Goal: Task Accomplishment & Management: Manage account settings

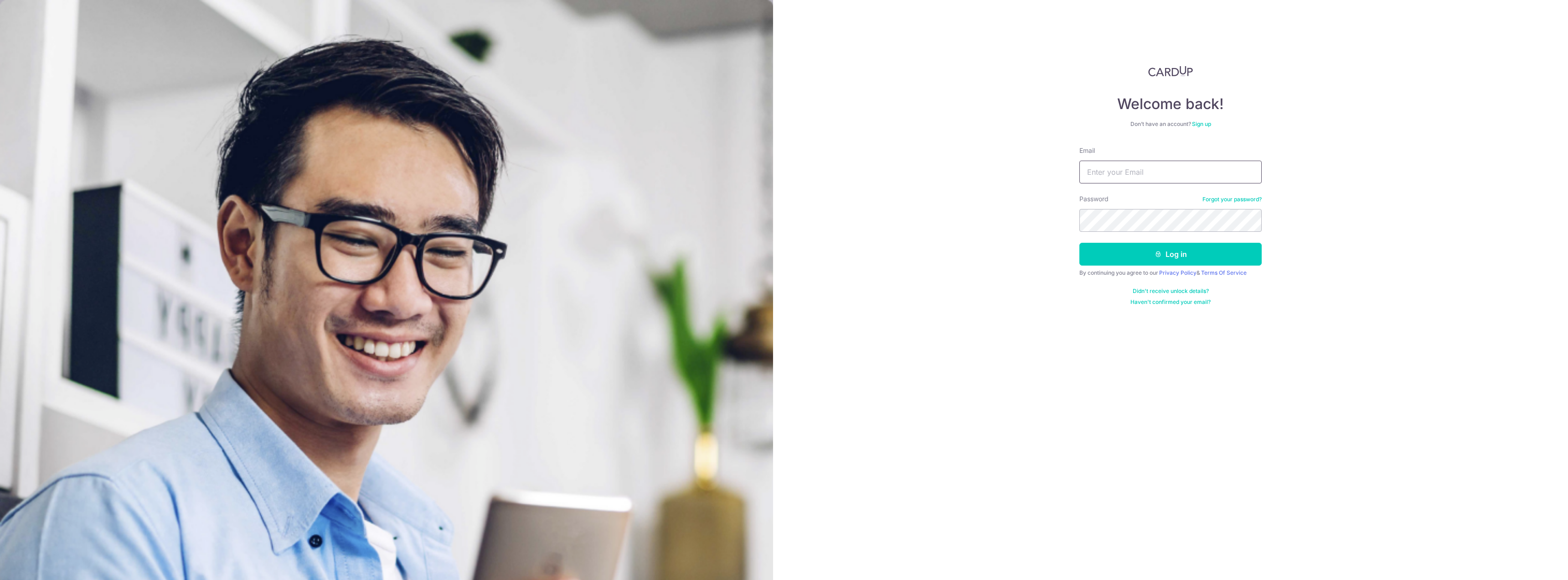
click at [1107, 181] on input "Email" at bounding box center [1171, 172] width 183 height 22
type input "[PERSON_NAME][EMAIL_ADDRESS][PERSON_NAME][DOMAIN_NAME]"
click at [1199, 260] on button "Log in" at bounding box center [1171, 254] width 183 height 22
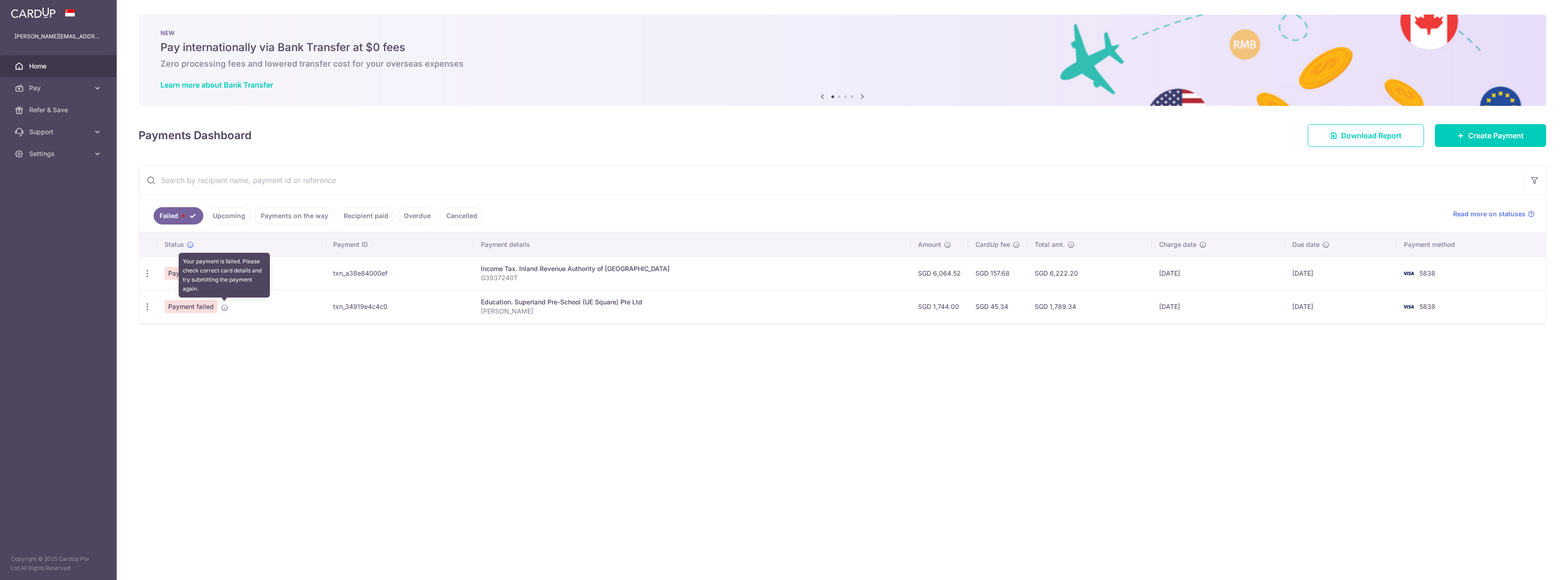
click at [223, 309] on icon at bounding box center [225, 307] width 7 height 7
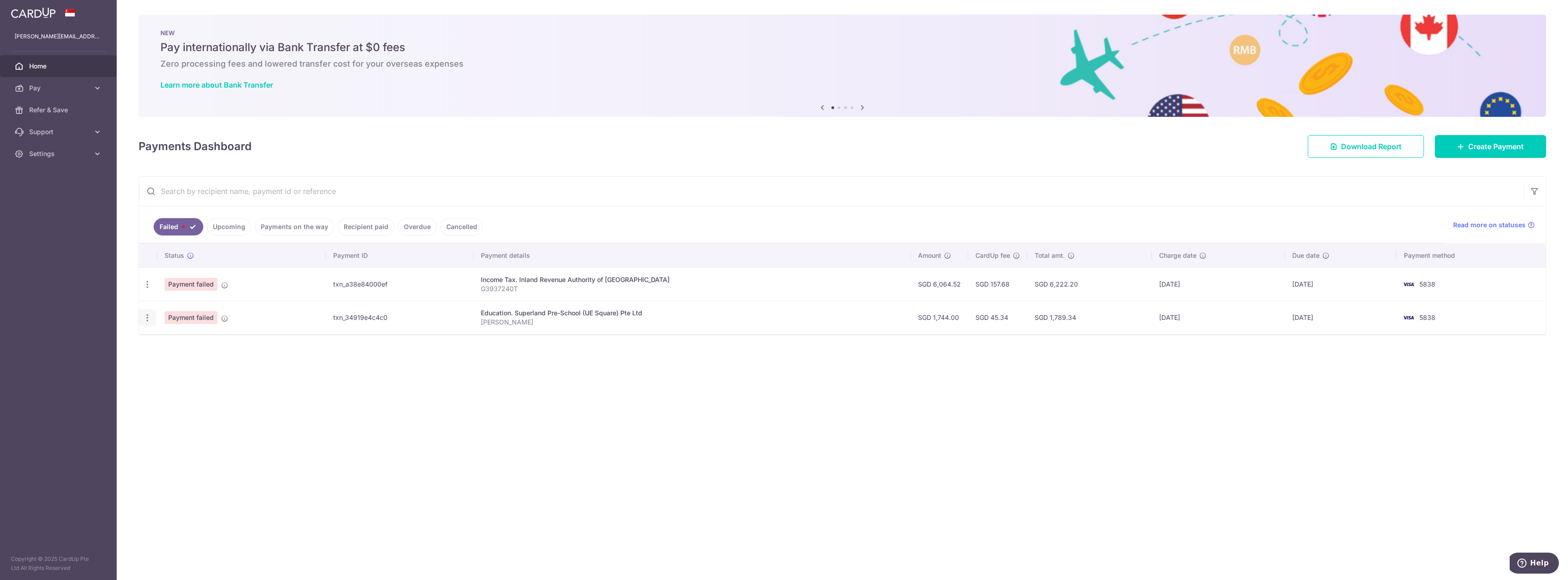
click at [145, 320] on icon "button" at bounding box center [147, 318] width 10 height 10
click at [176, 344] on span "Update payment" at bounding box center [195, 343] width 62 height 11
radio input "true"
type input "1,744.00"
type input "Rio Skovran"
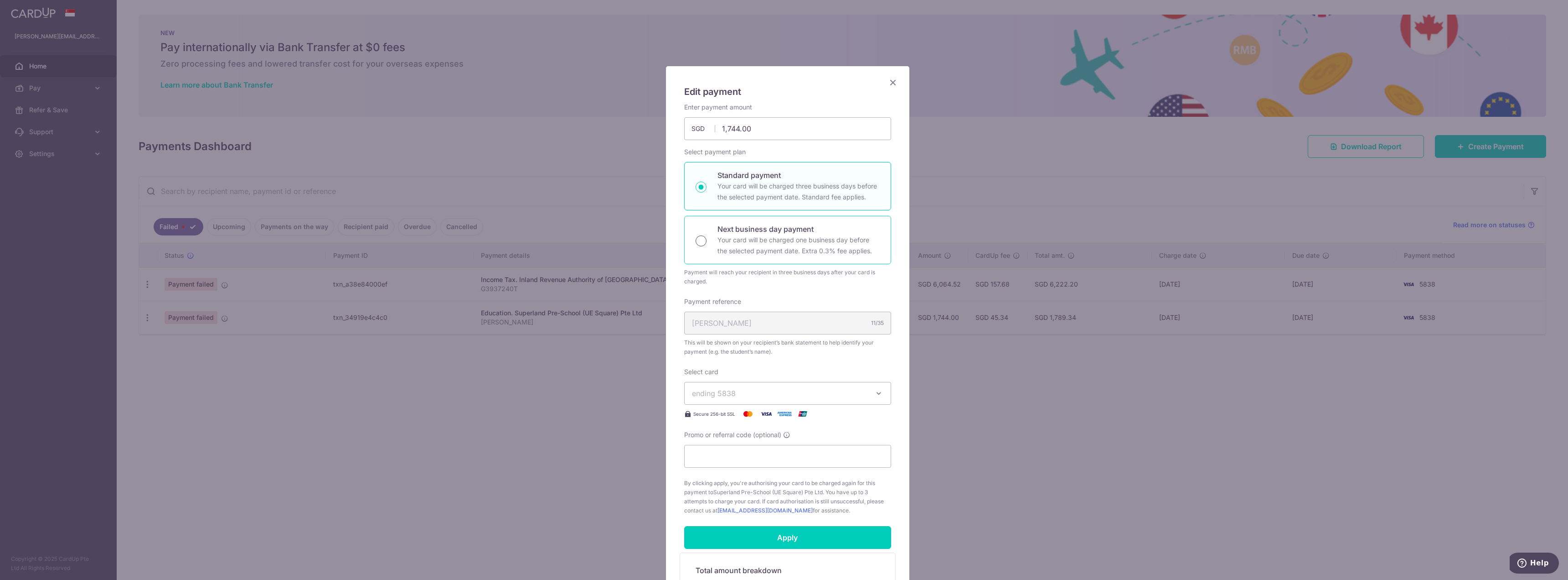
click at [700, 242] on input "Next business day payment Your card will be charged one business day before the…" at bounding box center [701, 241] width 11 height 11
radio input "true"
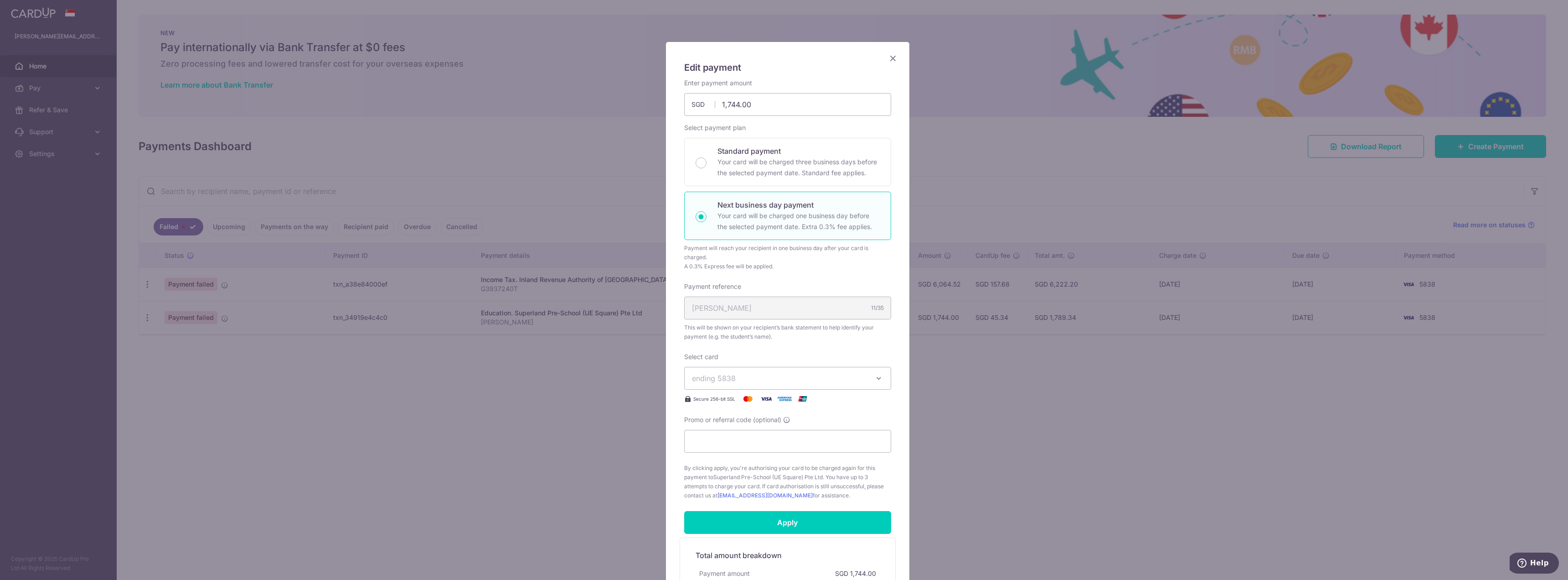
scroll to position [46, 0]
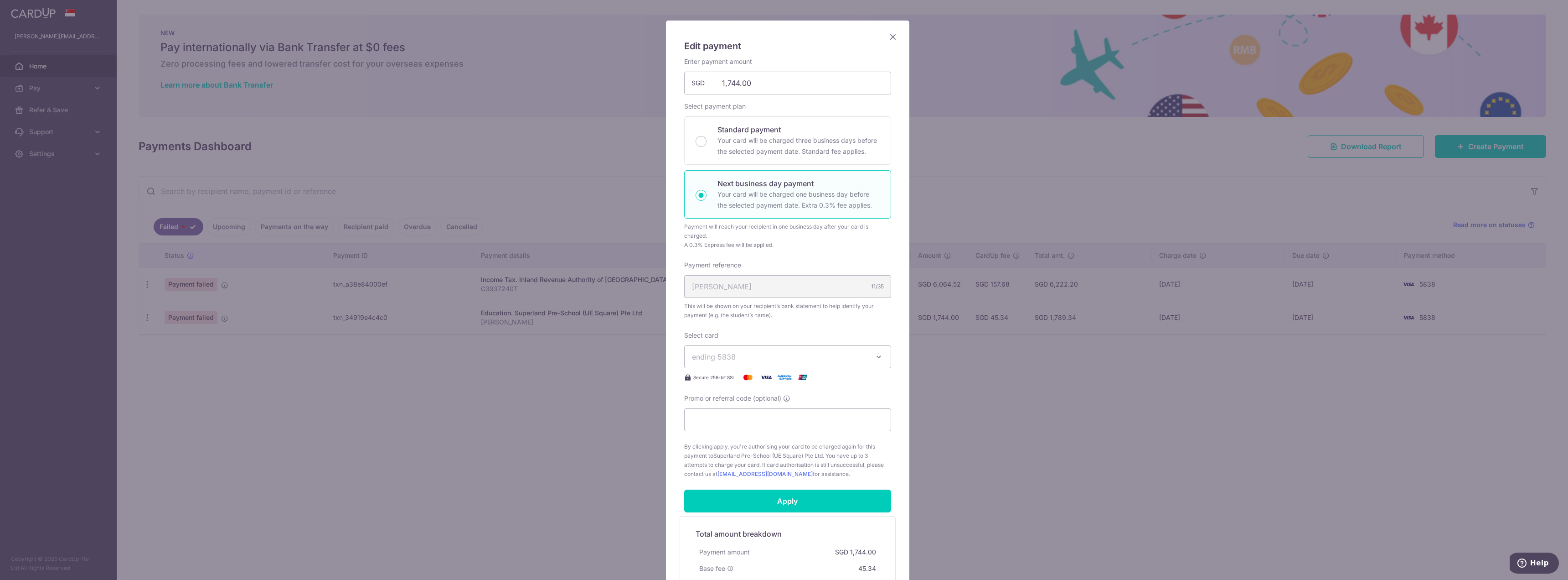
click at [745, 356] on span "ending 5838" at bounding box center [779, 356] width 175 height 11
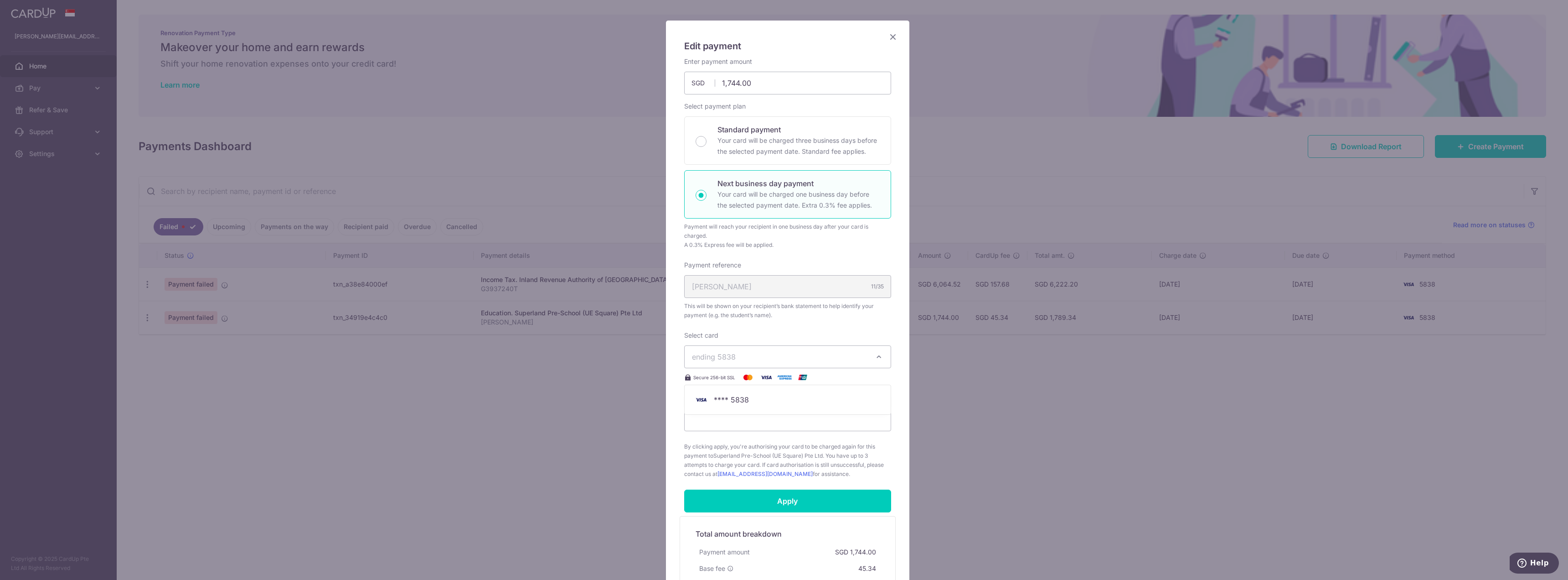
click at [632, 432] on div "Edit payment By clicking apply, you will make changes to all payments to Superl…" at bounding box center [784, 290] width 1568 height 580
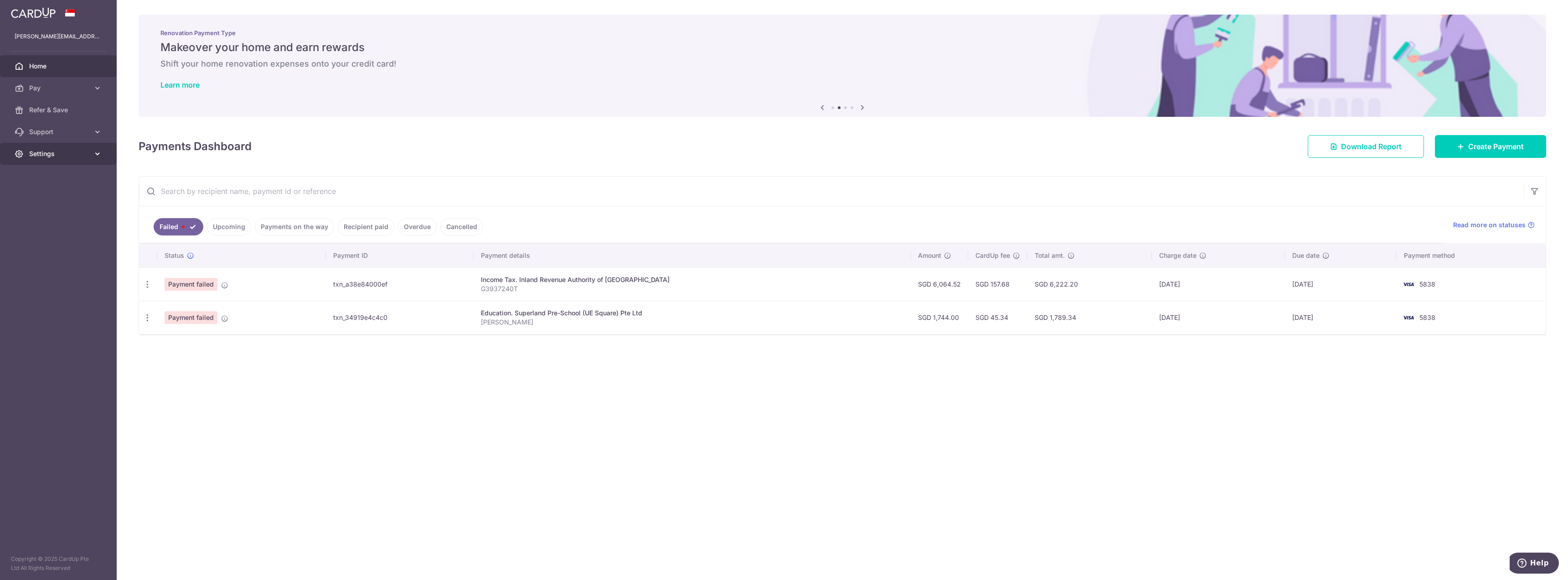
click at [45, 157] on span "Settings" at bounding box center [59, 153] width 60 height 9
click at [45, 171] on span "Account" at bounding box center [59, 175] width 60 height 9
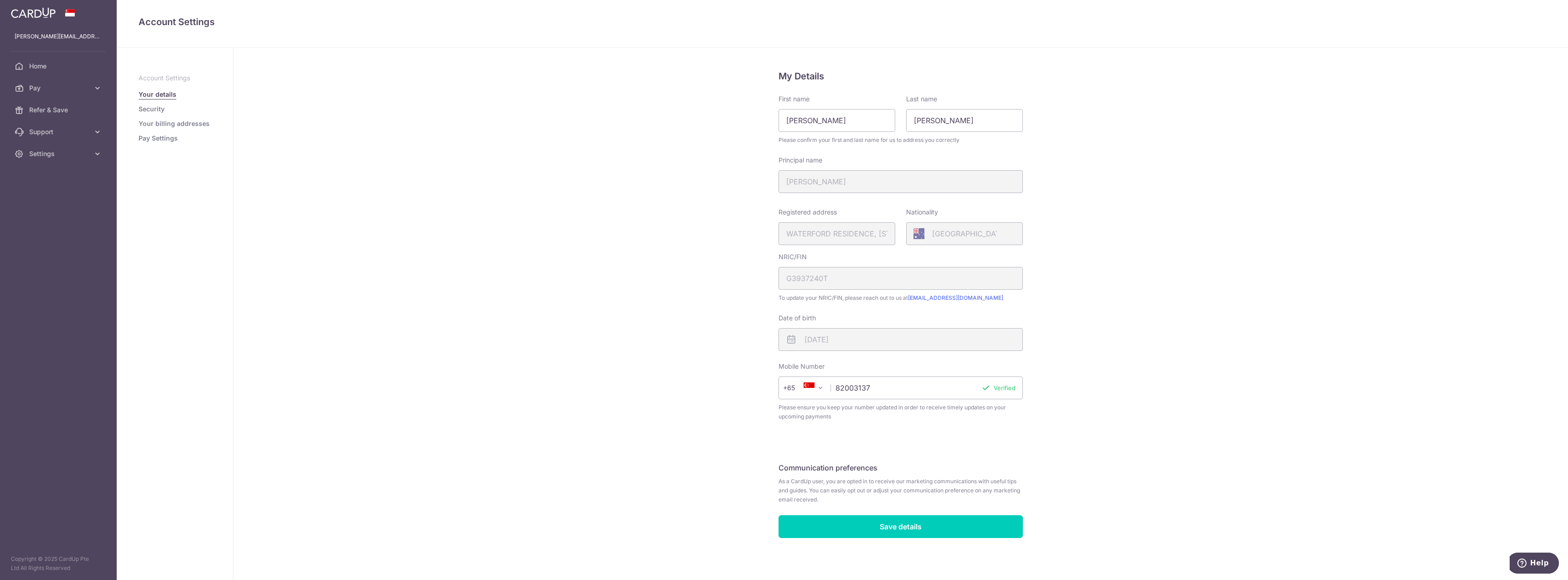
scroll to position [5, 0]
click at [162, 110] on link "Security" at bounding box center [151, 108] width 26 height 9
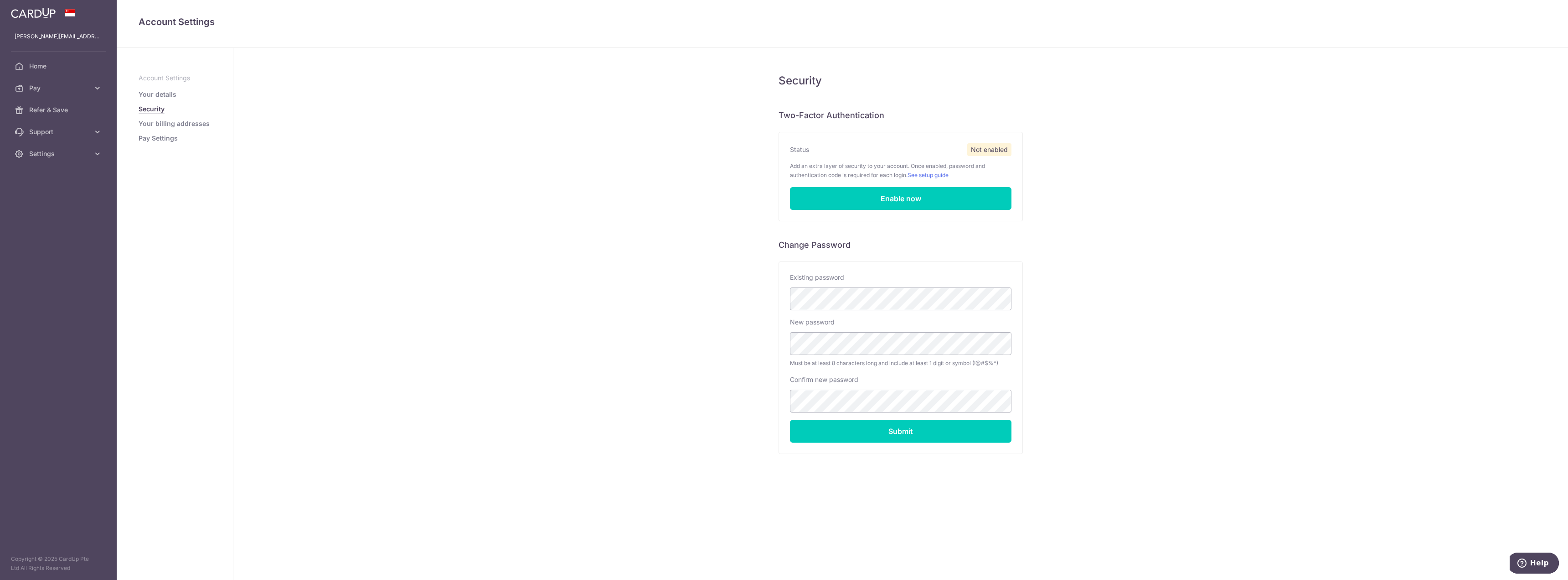
click at [160, 123] on link "Your billing addresses" at bounding box center [174, 123] width 71 height 9
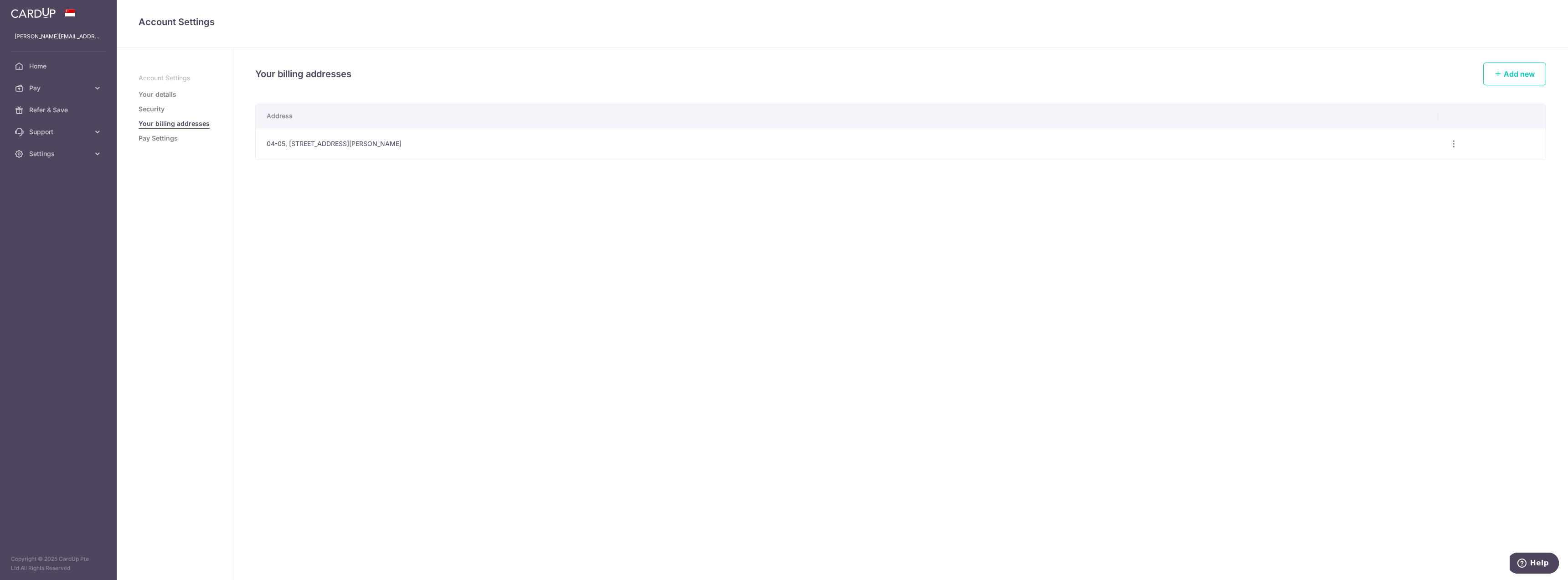
click at [162, 140] on link "Pay Settings" at bounding box center [158, 138] width 40 height 9
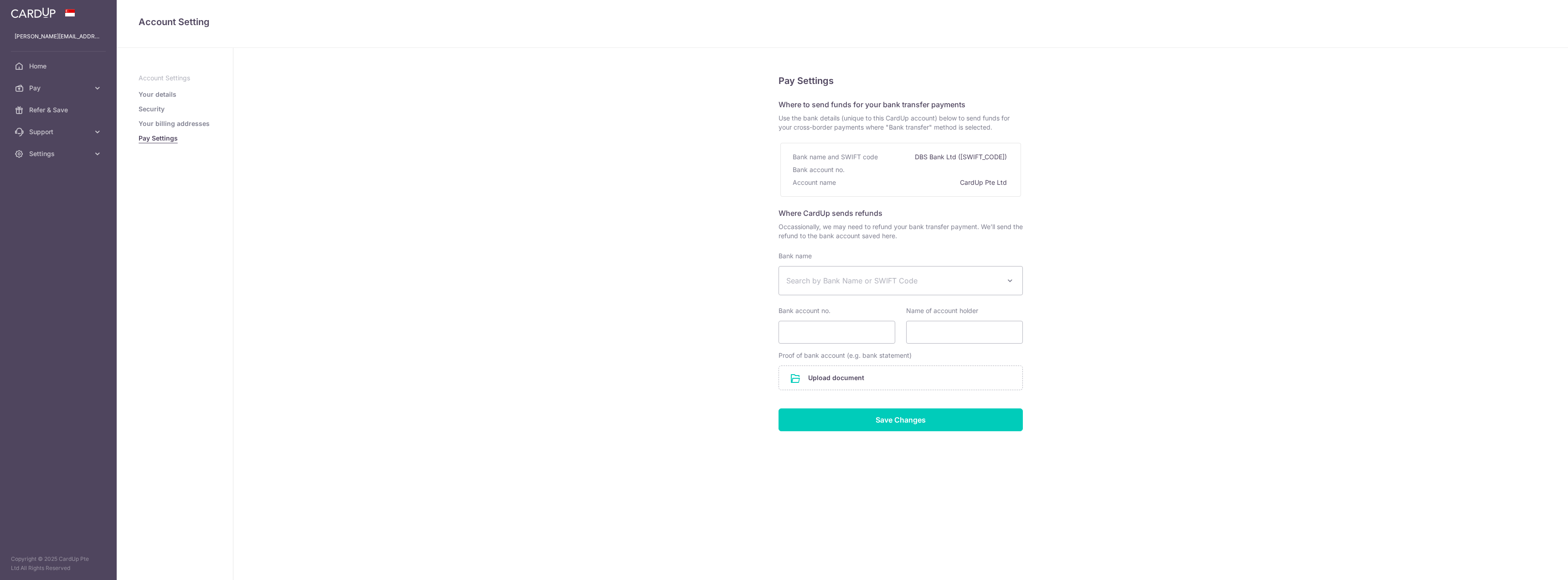
select select
click at [39, 96] on link "Pay" at bounding box center [58, 88] width 116 height 22
click at [41, 107] on span "Payments" at bounding box center [59, 110] width 60 height 9
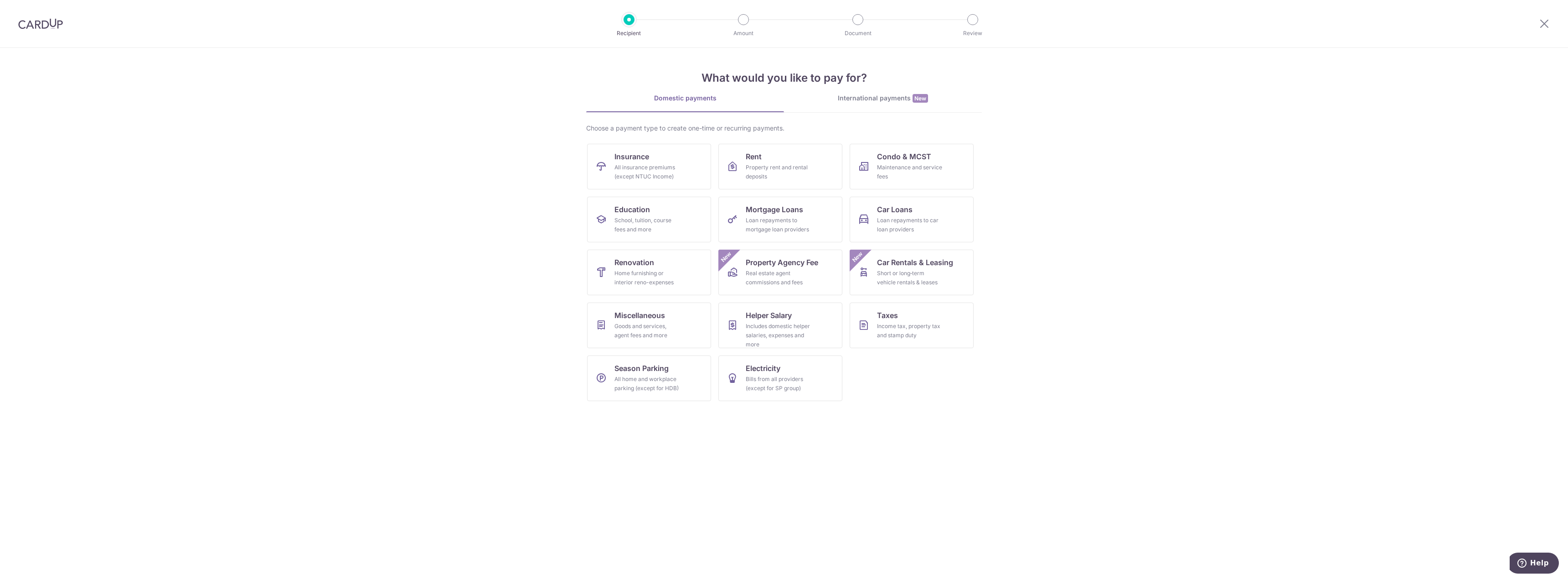
drag, startPoint x: 41, startPoint y: 182, endPoint x: 102, endPoint y: 63, distance: 133.7
click at [42, 181] on section "What would you like to pay for? Domestic payments International payments New Ch…" at bounding box center [784, 314] width 1568 height 532
click at [41, 24] on img at bounding box center [41, 24] width 45 height 11
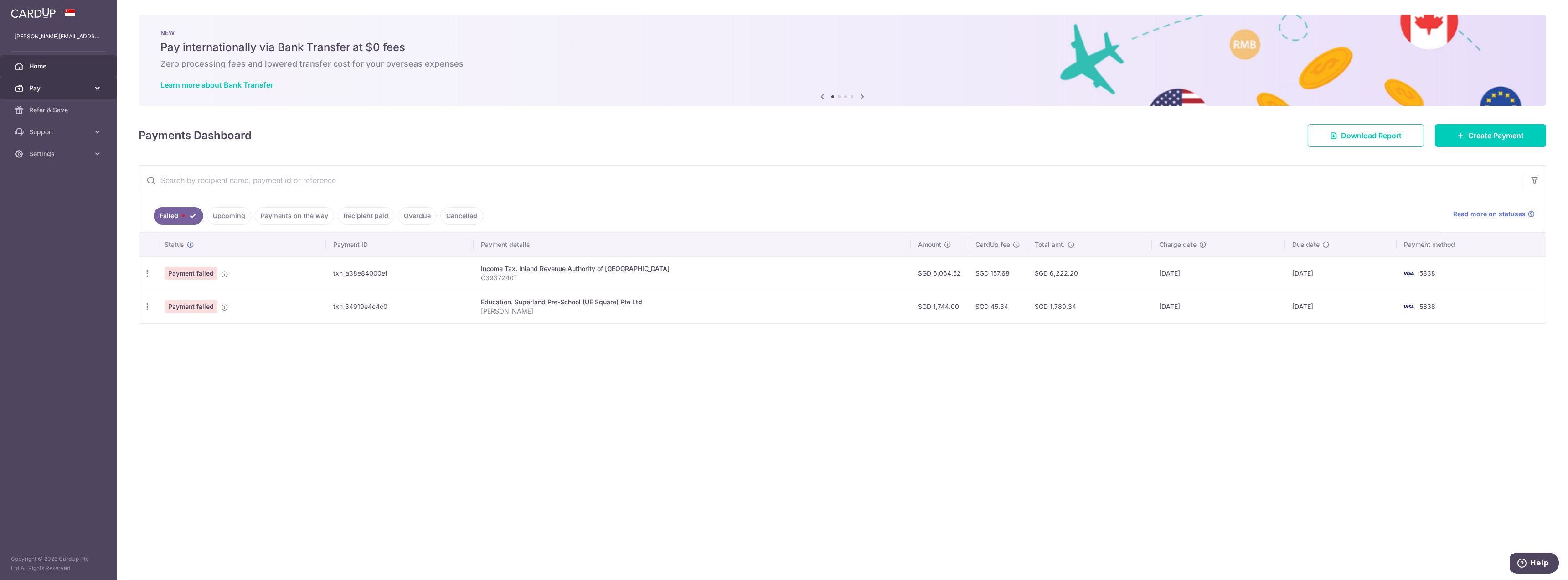
click at [50, 83] on span "Pay" at bounding box center [59, 87] width 60 height 9
click at [48, 152] on span "Cards" at bounding box center [59, 153] width 60 height 9
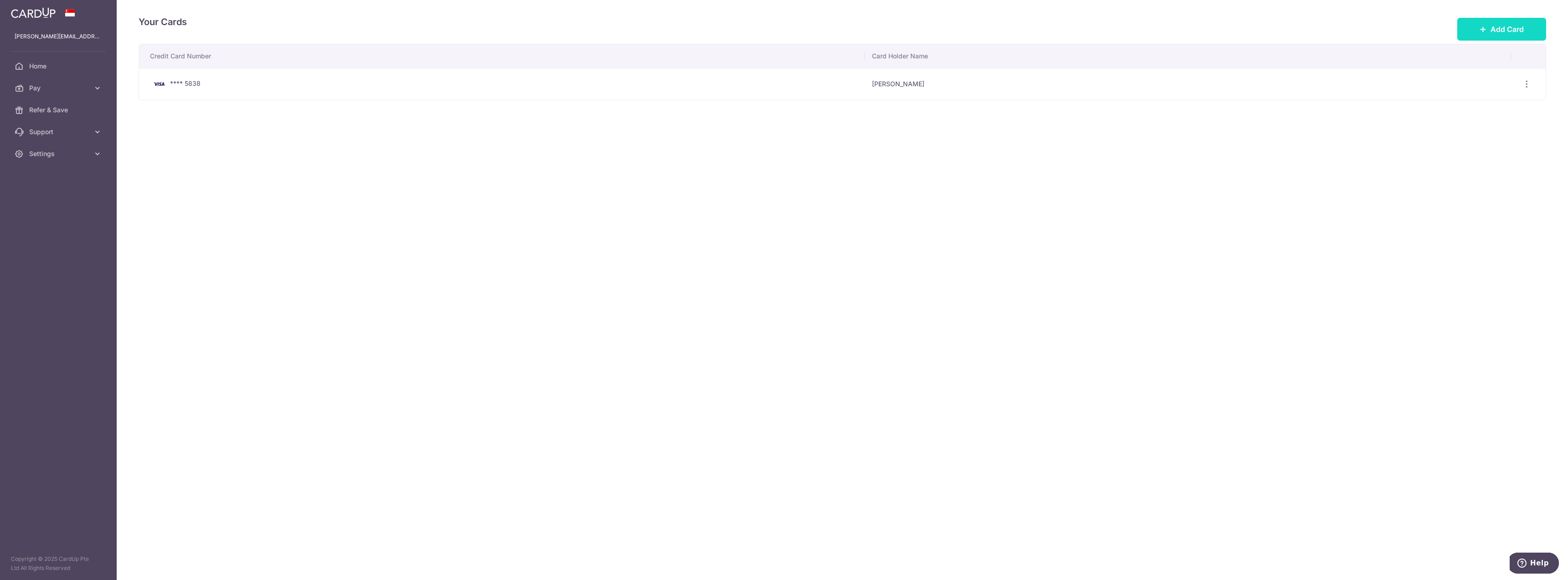
click at [1493, 28] on span "Add Card" at bounding box center [1507, 29] width 33 height 11
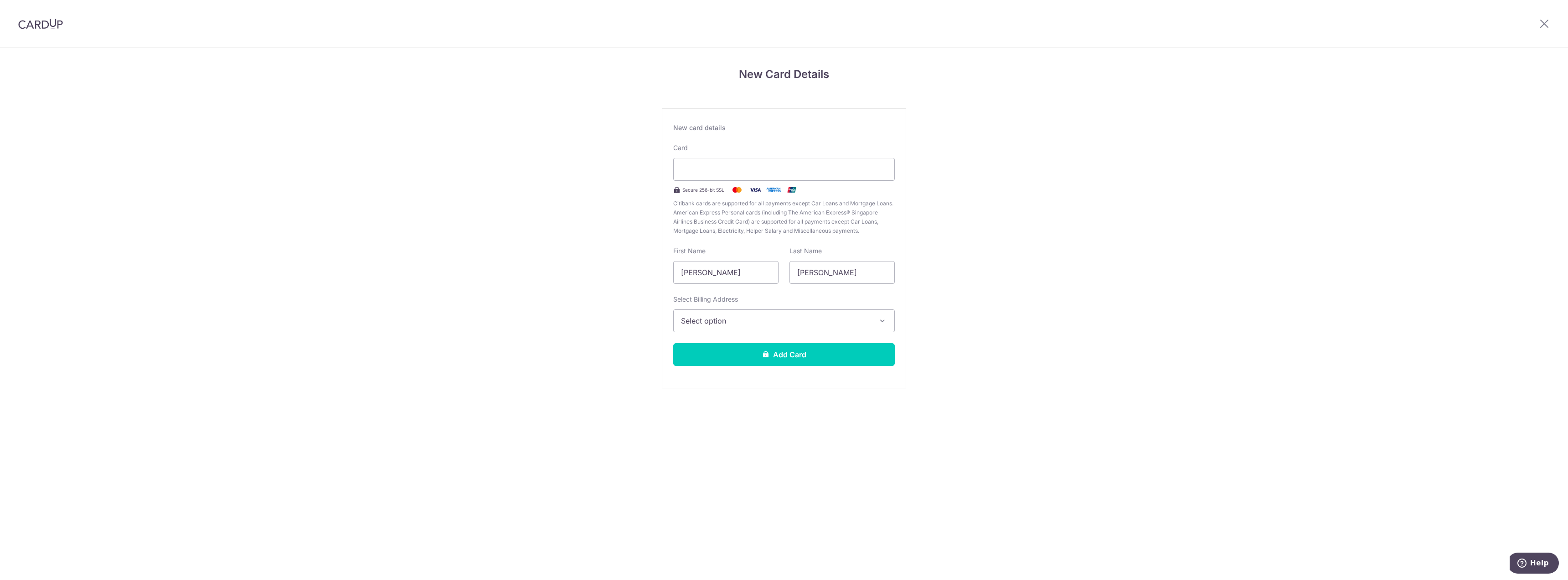
click at [767, 327] on button "Select option" at bounding box center [783, 320] width 221 height 22
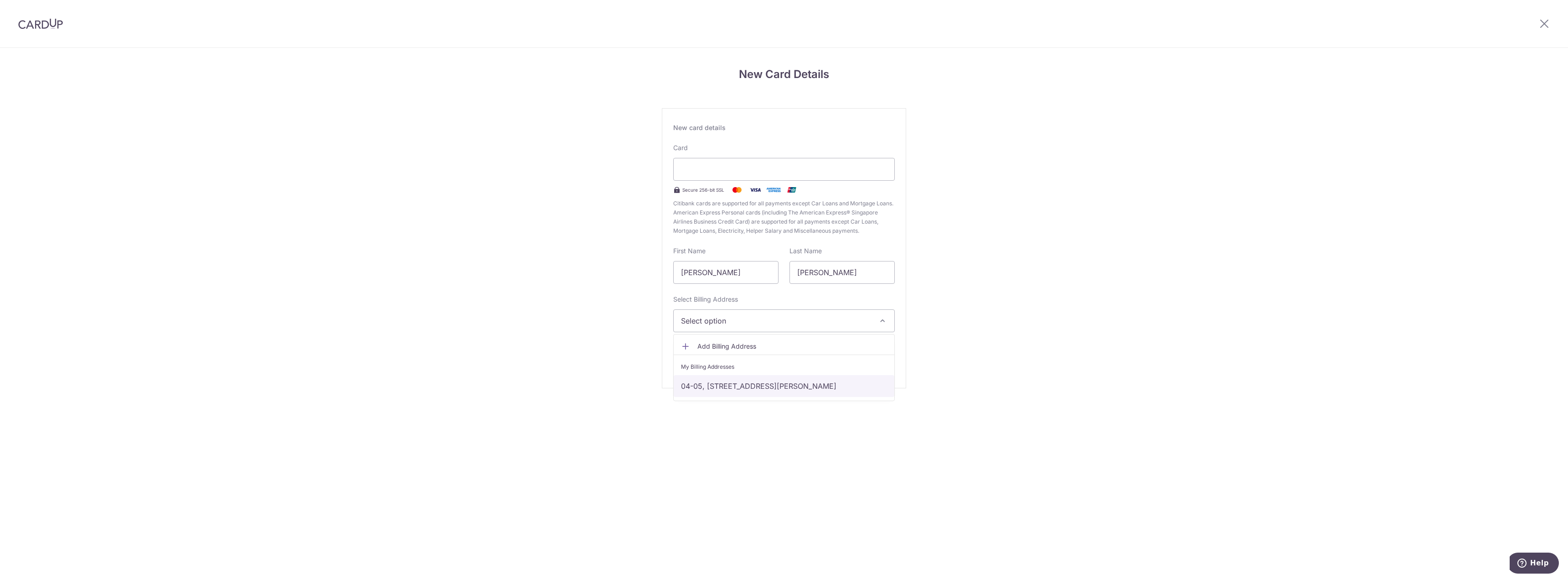
click at [765, 390] on link "04-05, 21 Kim Yam Road, Singapore, Singapore-239332" at bounding box center [784, 386] width 221 height 22
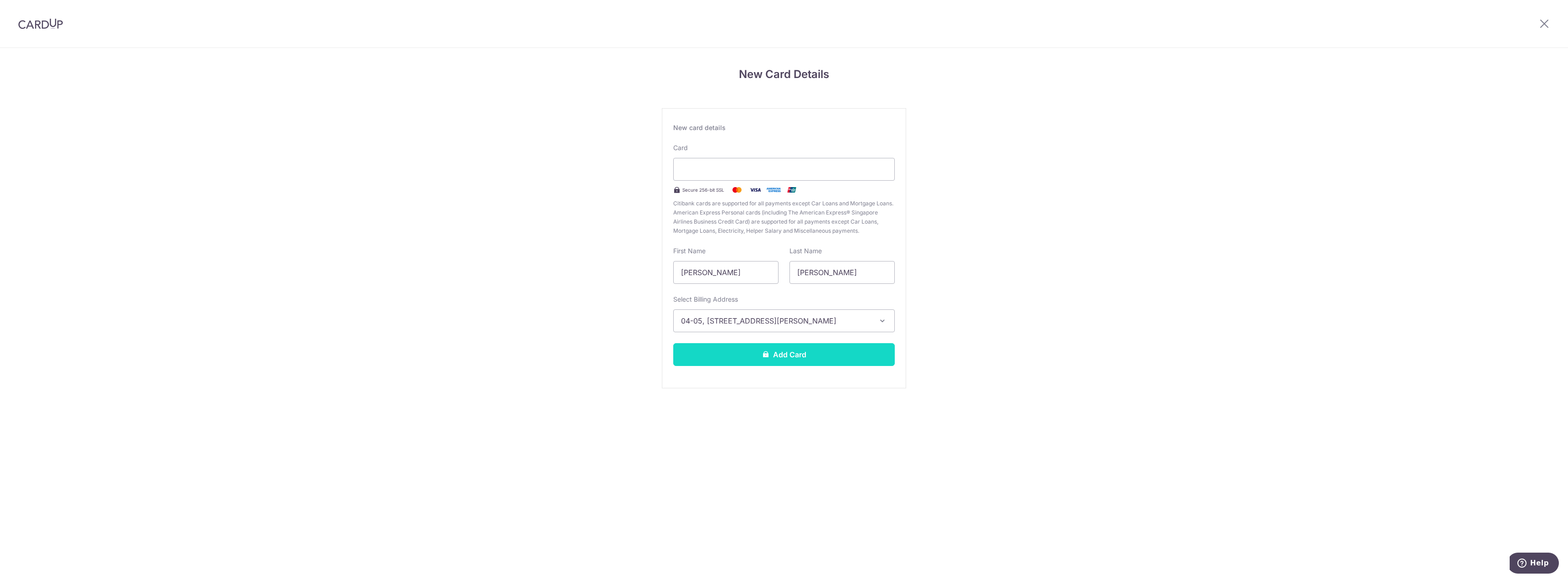
click at [777, 355] on button "Add Card" at bounding box center [783, 354] width 221 height 22
click at [779, 357] on button "Add Card" at bounding box center [783, 354] width 221 height 22
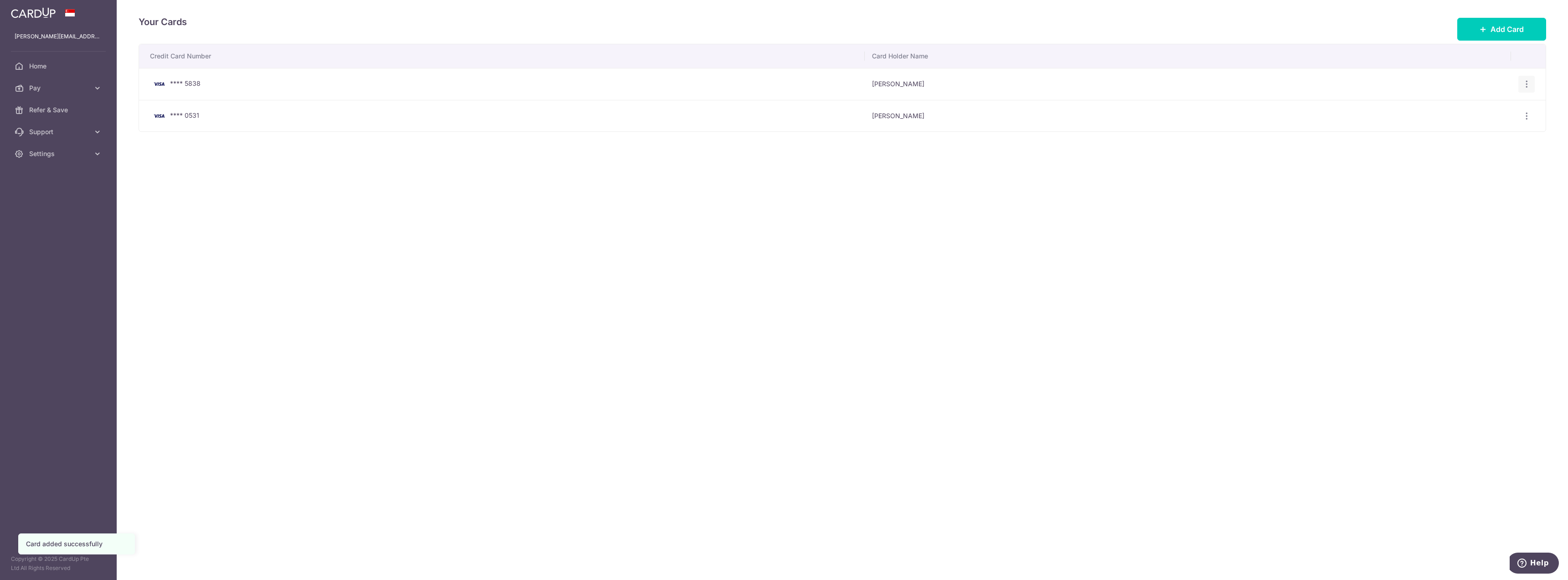
click at [1531, 82] on icon "button" at bounding box center [1527, 84] width 10 height 10
click at [1473, 132] on span "Delete" at bounding box center [1496, 132] width 62 height 11
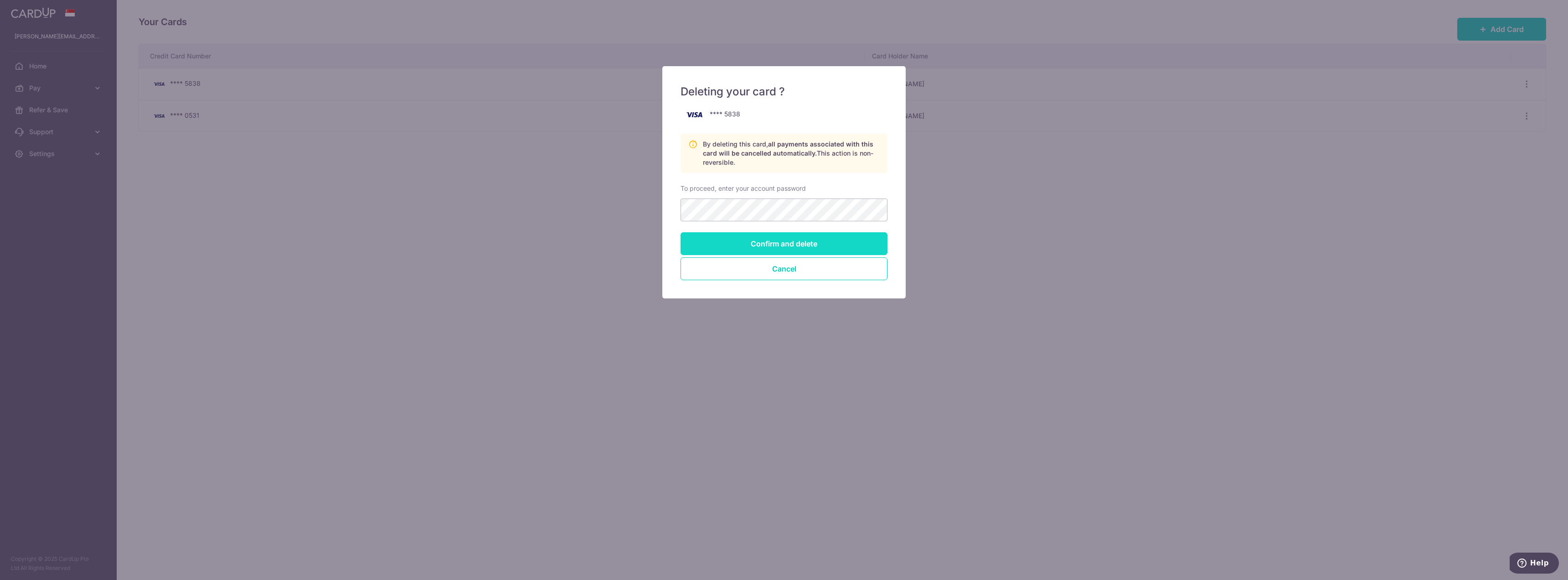
click at [742, 249] on input "Confirm and delete" at bounding box center [784, 243] width 207 height 22
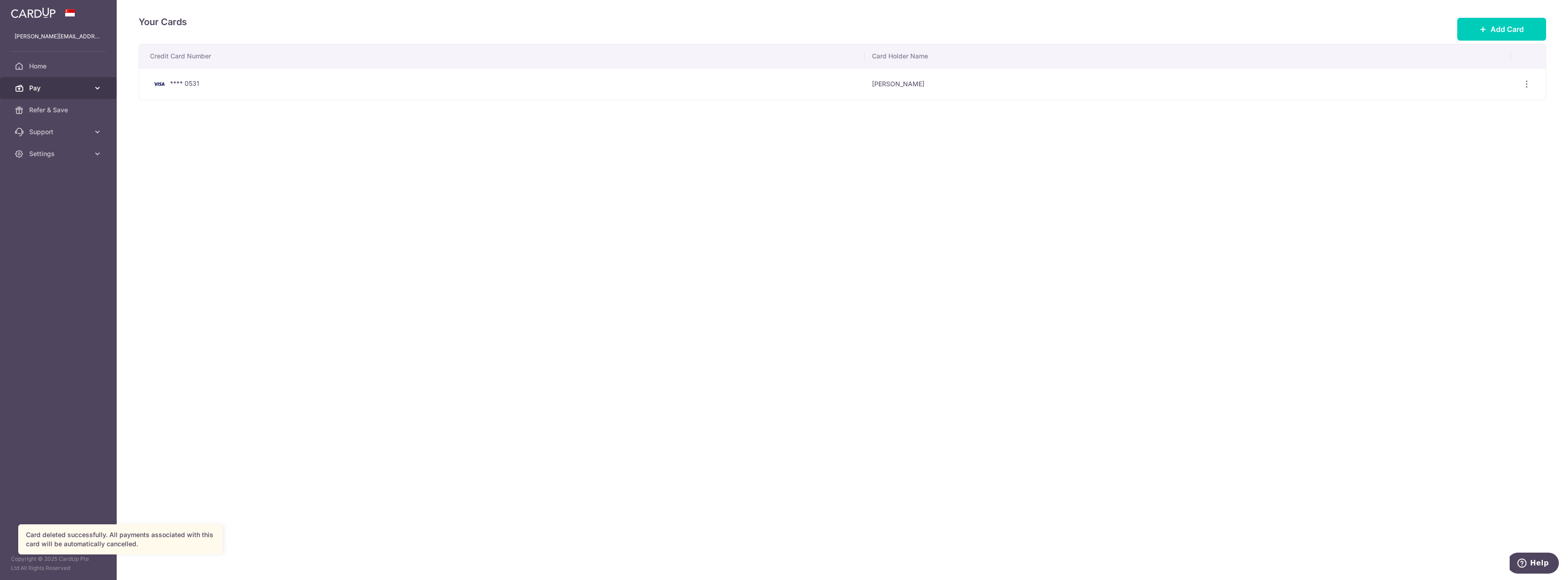
click at [51, 93] on link "Pay" at bounding box center [58, 88] width 116 height 22
click at [53, 107] on span "Payments" at bounding box center [59, 110] width 60 height 9
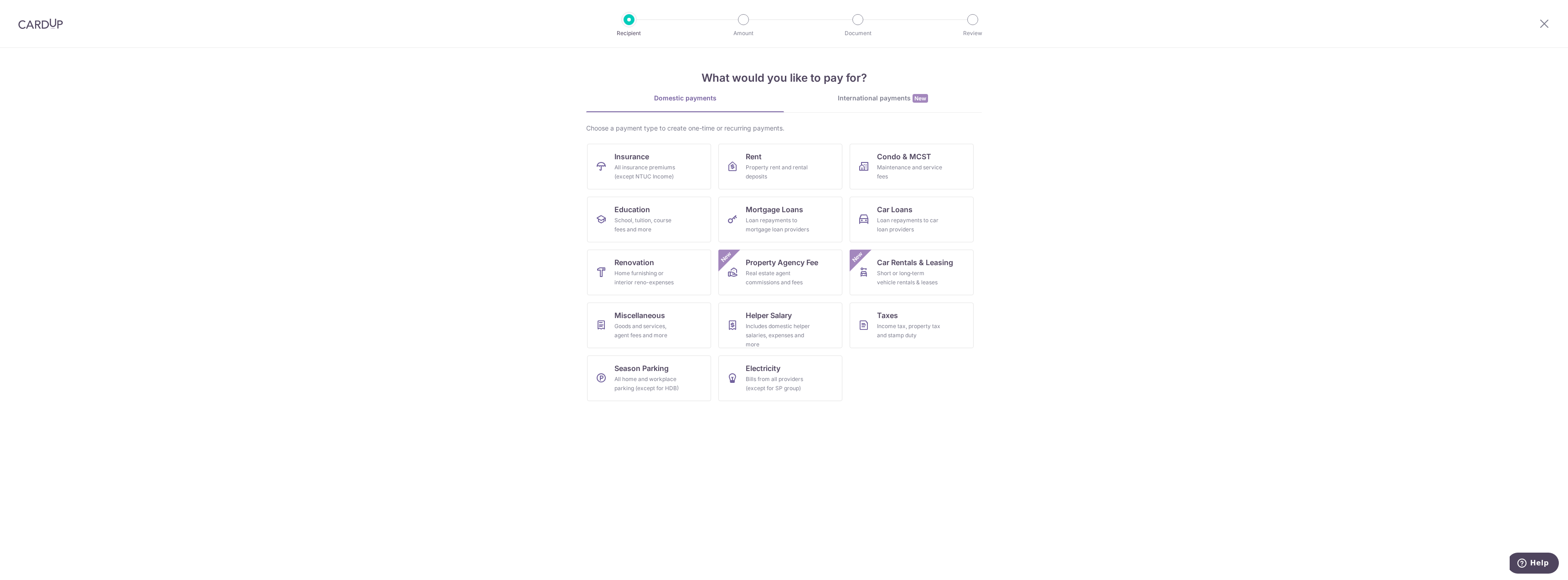
click at [45, 27] on img at bounding box center [41, 24] width 45 height 11
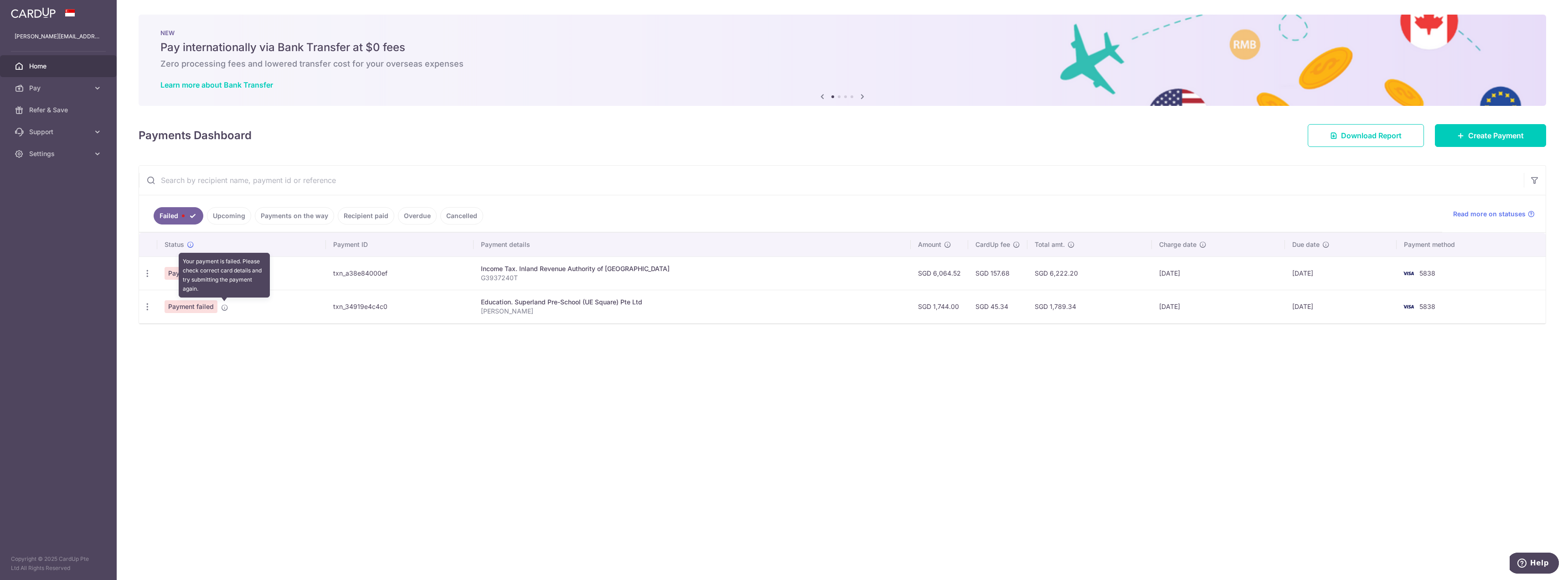
click at [225, 307] on icon at bounding box center [225, 307] width 7 height 7
click at [144, 306] on icon "button" at bounding box center [147, 307] width 10 height 10
click at [165, 328] on span "Update payment" at bounding box center [195, 332] width 62 height 11
radio input "true"
type input "1,744.00"
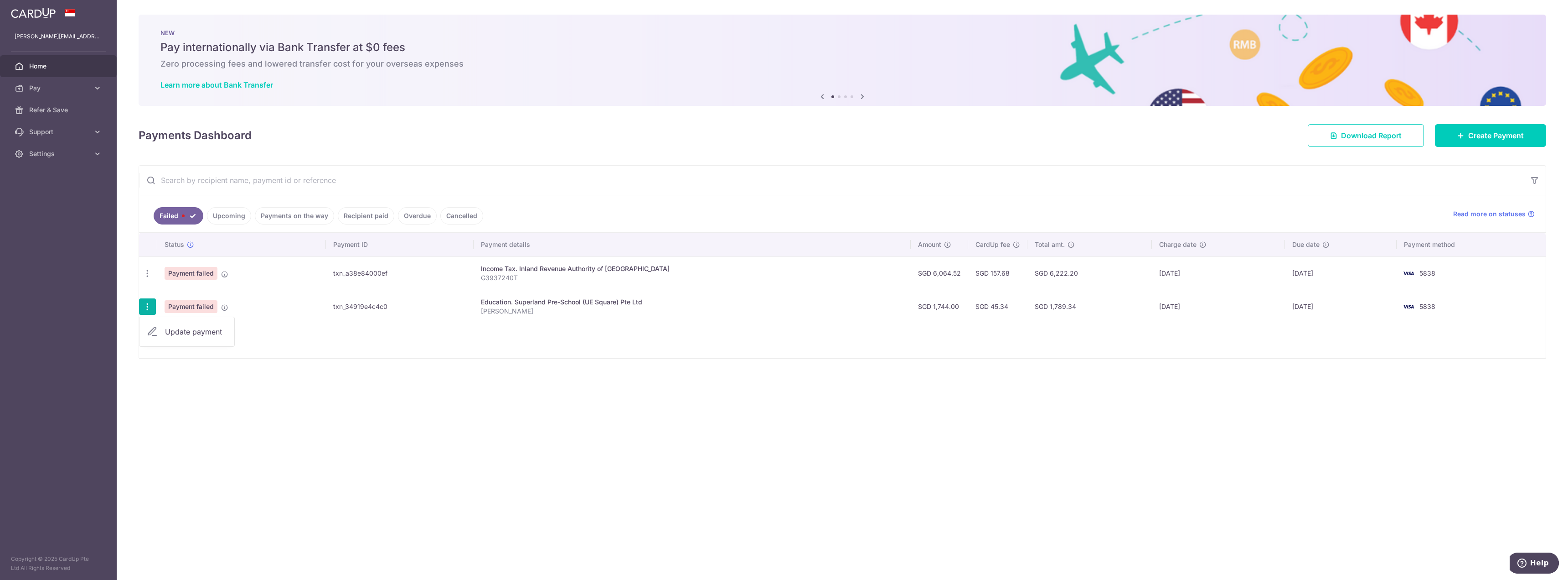
type input "Rio Skovran"
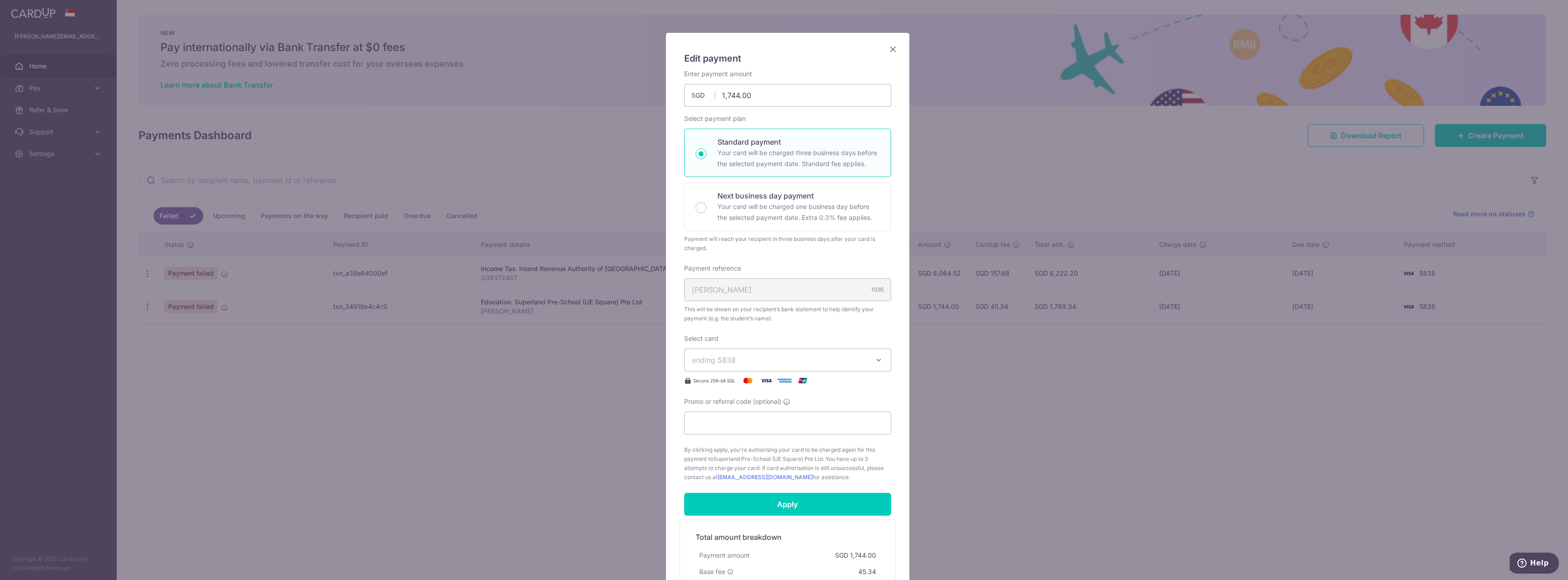
scroll to position [91, 0]
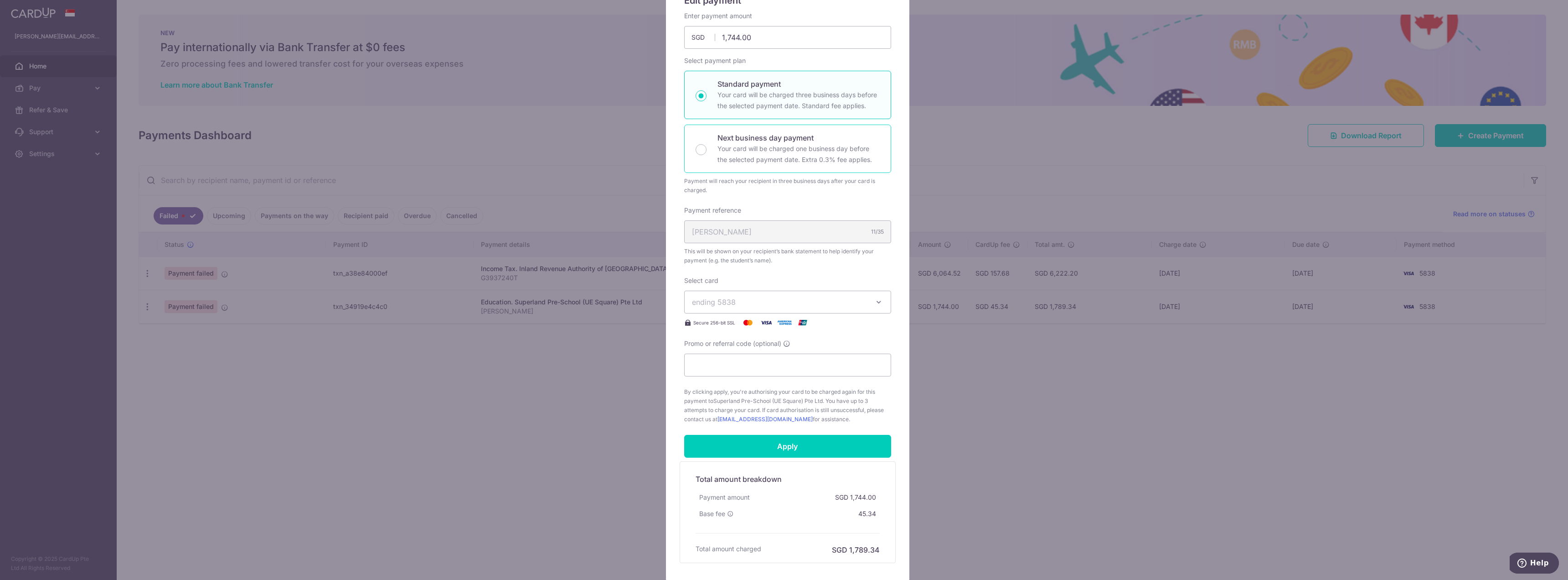
click at [710, 142] on div "Next business day payment Your card will be charged one business day before the…" at bounding box center [788, 149] width 207 height 48
radio input "false"
radio input "true"
click at [708, 301] on span "ending 5838" at bounding box center [714, 301] width 44 height 9
click at [776, 344] on span "**** 0531" at bounding box center [787, 345] width 191 height 11
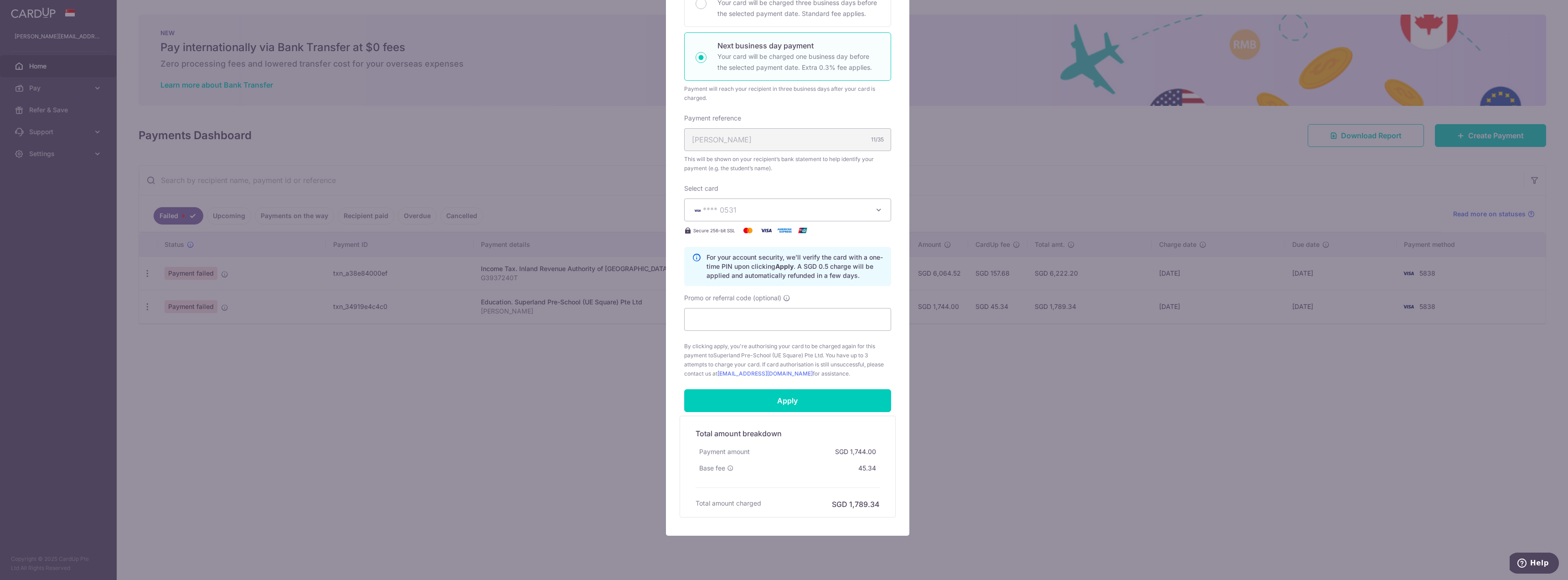
scroll to position [205, 0]
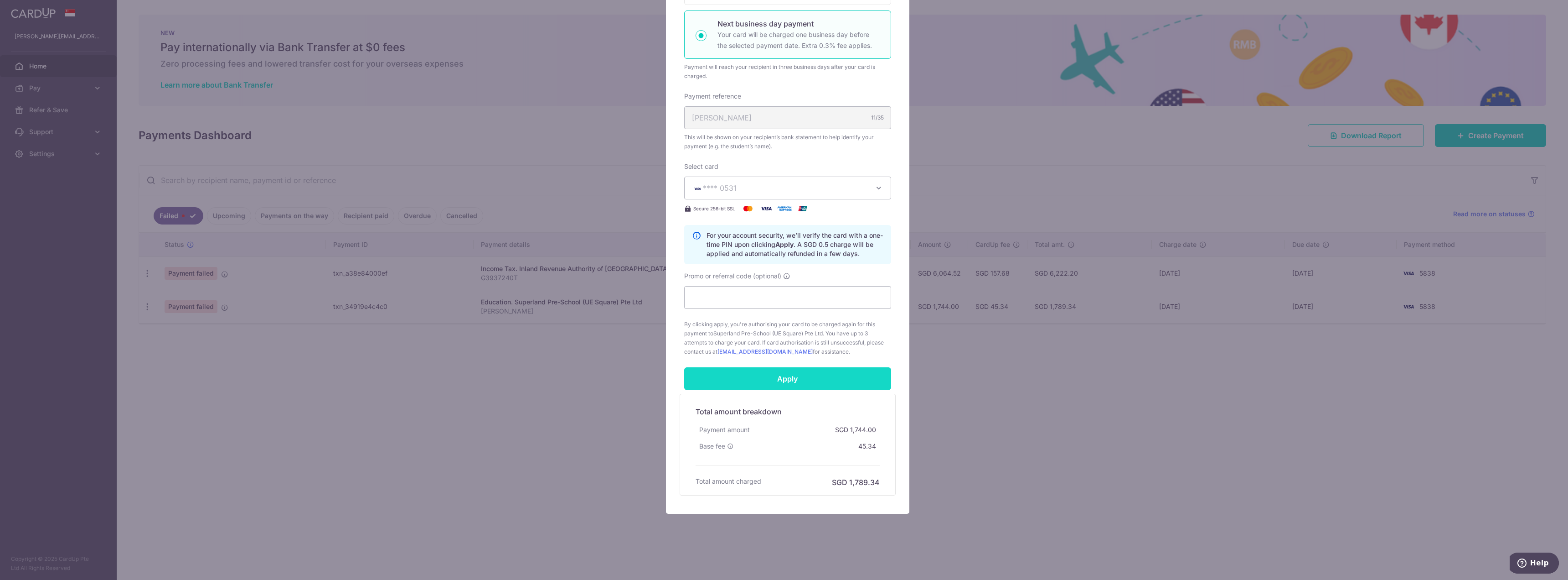
click at [774, 374] on input "Apply" at bounding box center [788, 378] width 207 height 22
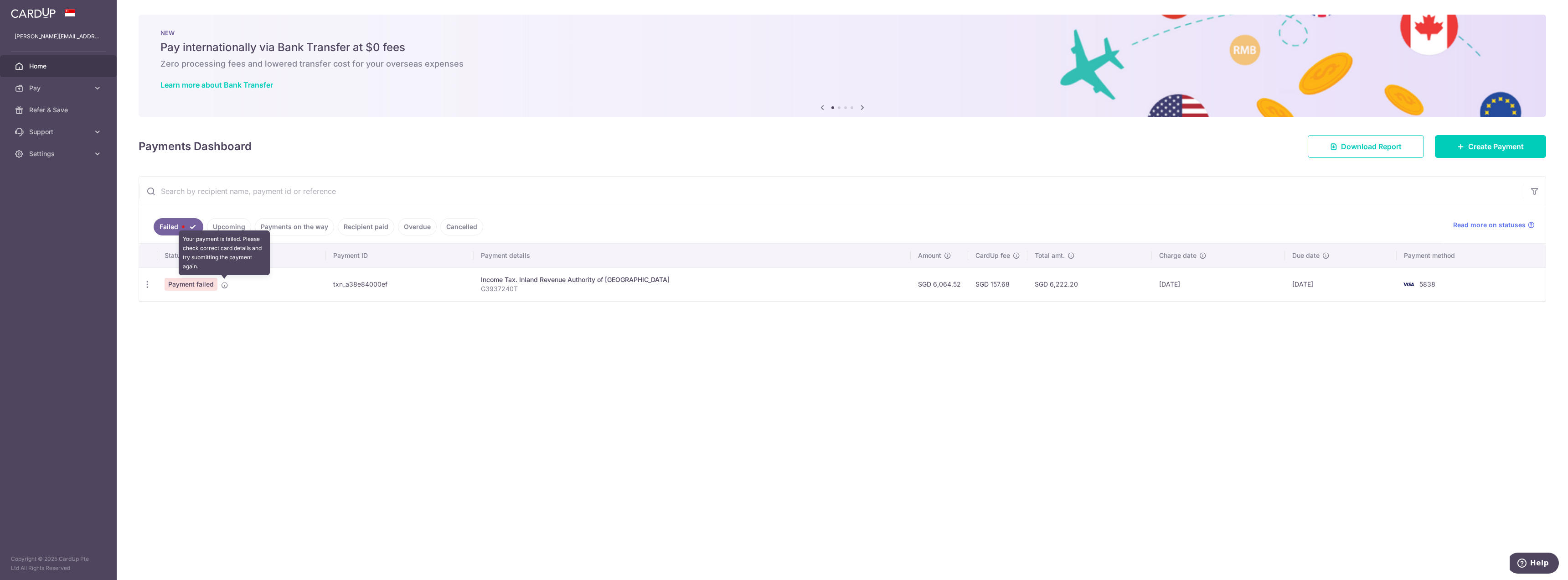
click at [221, 286] on icon at bounding box center [225, 285] width 7 height 7
click at [146, 286] on icon "button" at bounding box center [147, 284] width 10 height 10
click at [168, 314] on span "Update payment" at bounding box center [195, 309] width 62 height 11
radio input "true"
type input "6,064.52"
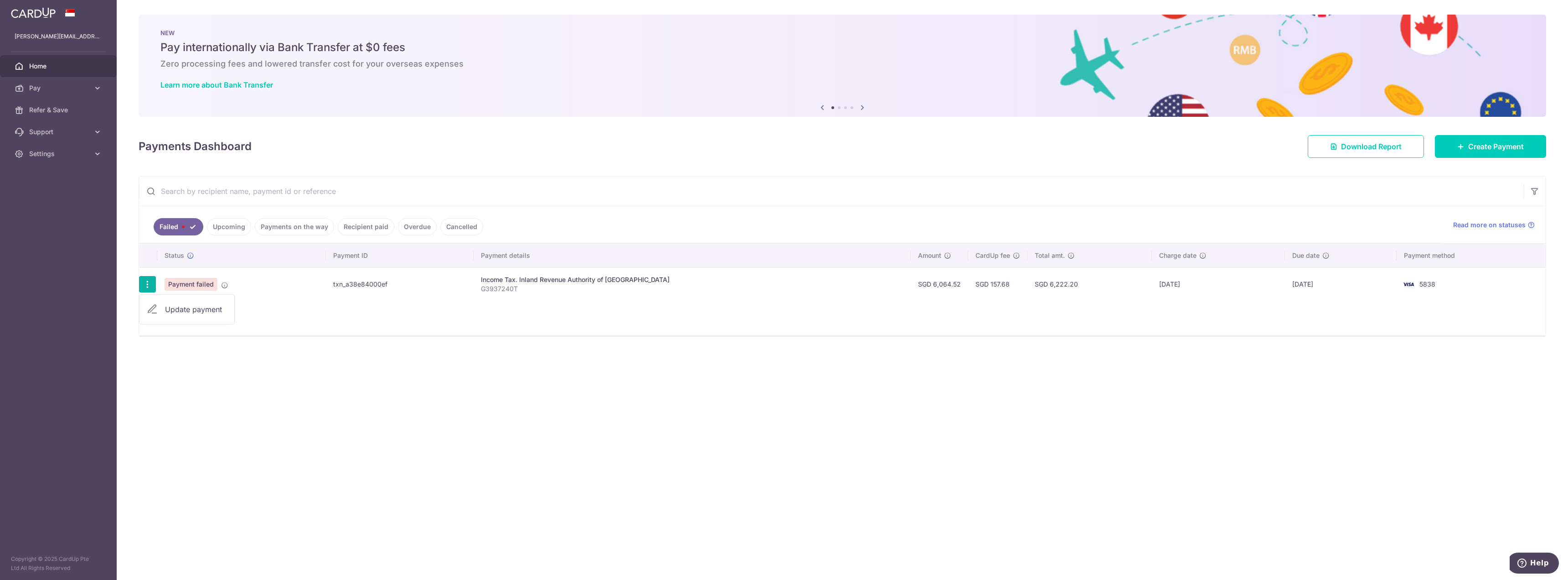
type input "G3937240T"
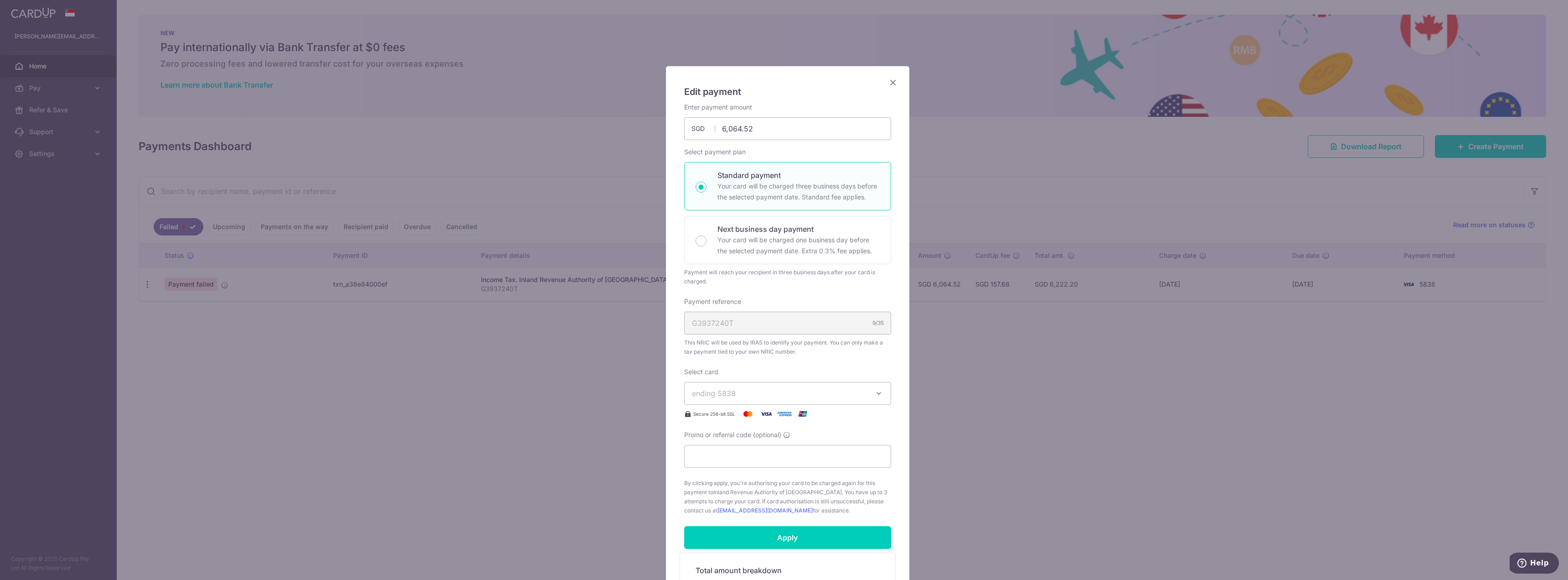
click at [745, 395] on span "ending 5838" at bounding box center [779, 393] width 175 height 11
click at [730, 433] on span "**** 0531" at bounding box center [731, 436] width 34 height 11
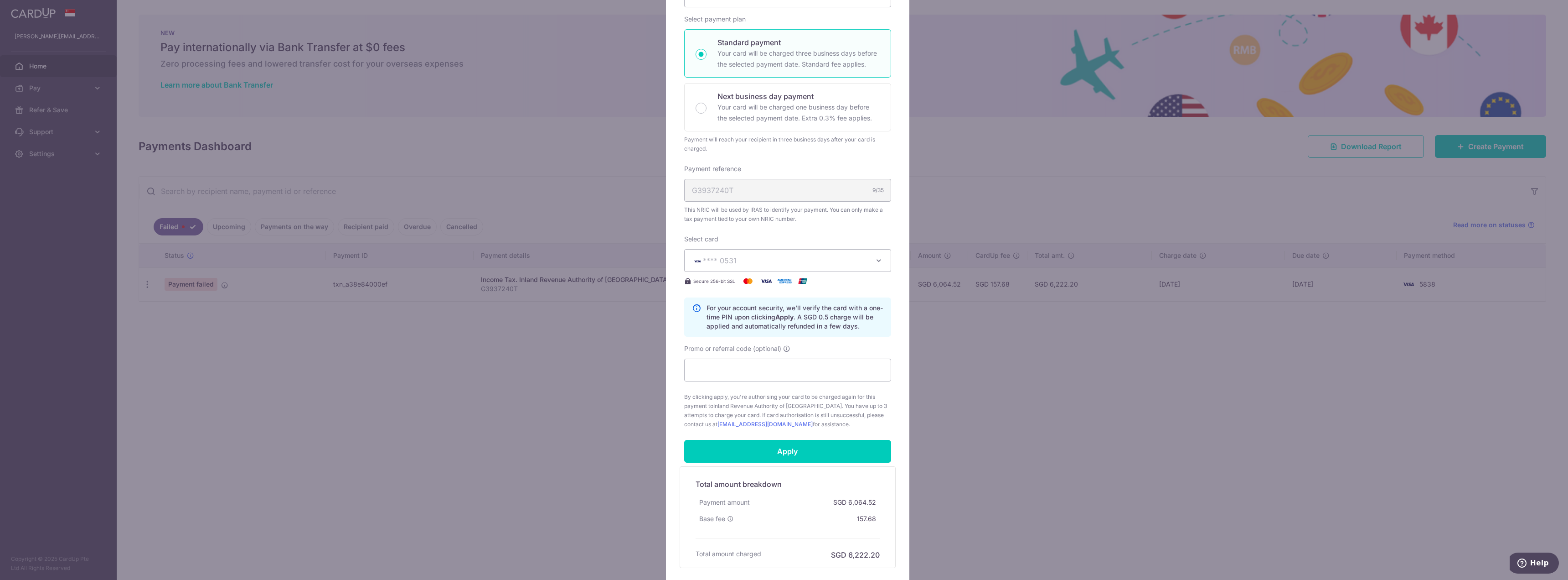
scroll to position [137, 0]
click at [734, 445] on input "Apply" at bounding box center [788, 446] width 207 height 22
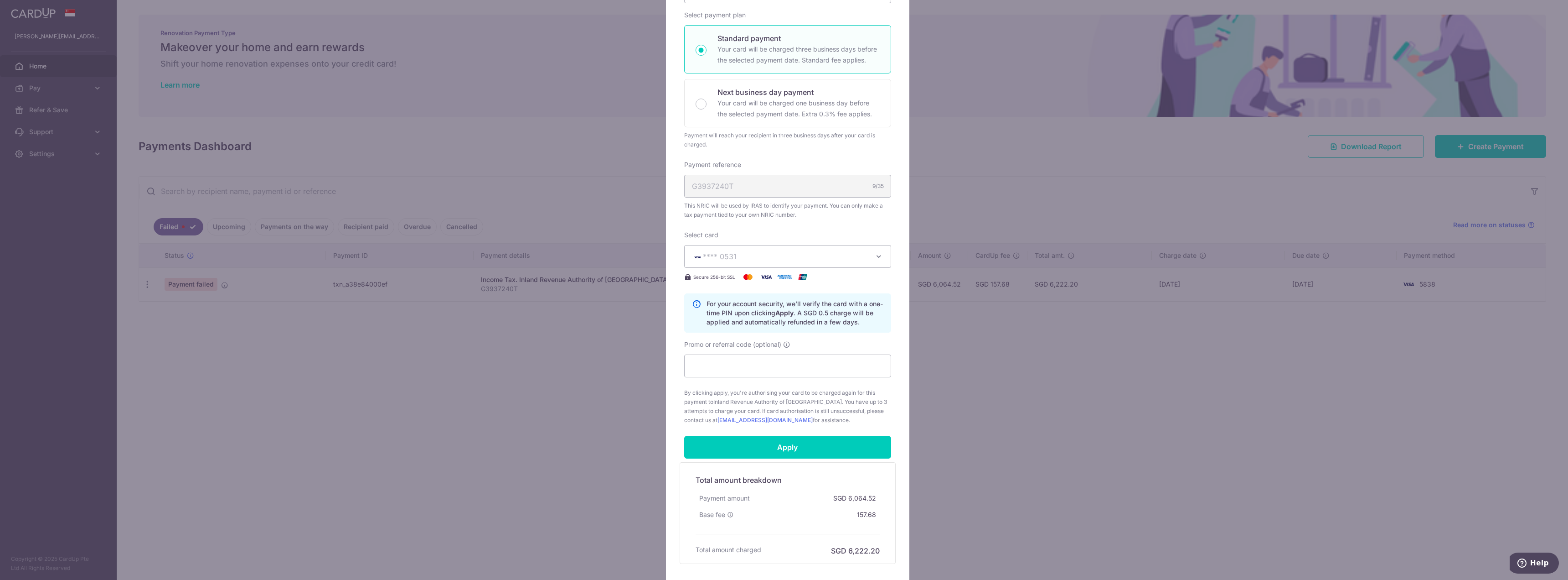
scroll to position [205, 0]
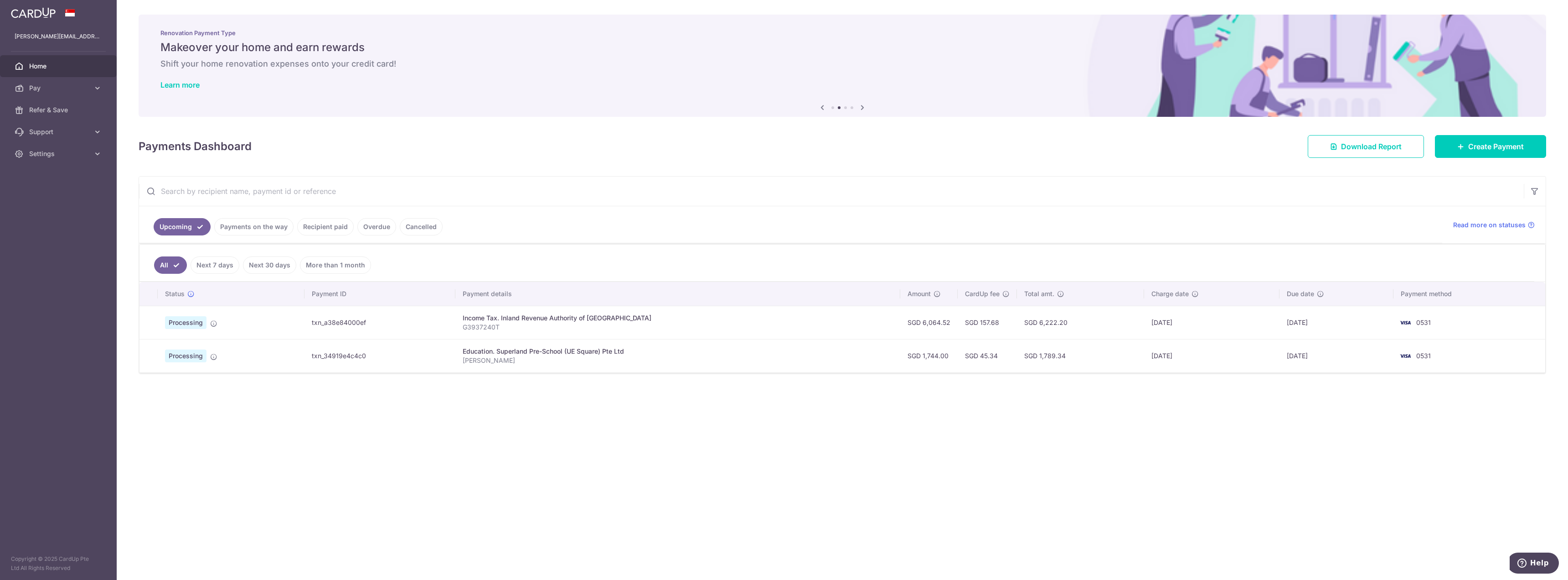
click at [35, 67] on span "Home" at bounding box center [59, 65] width 60 height 9
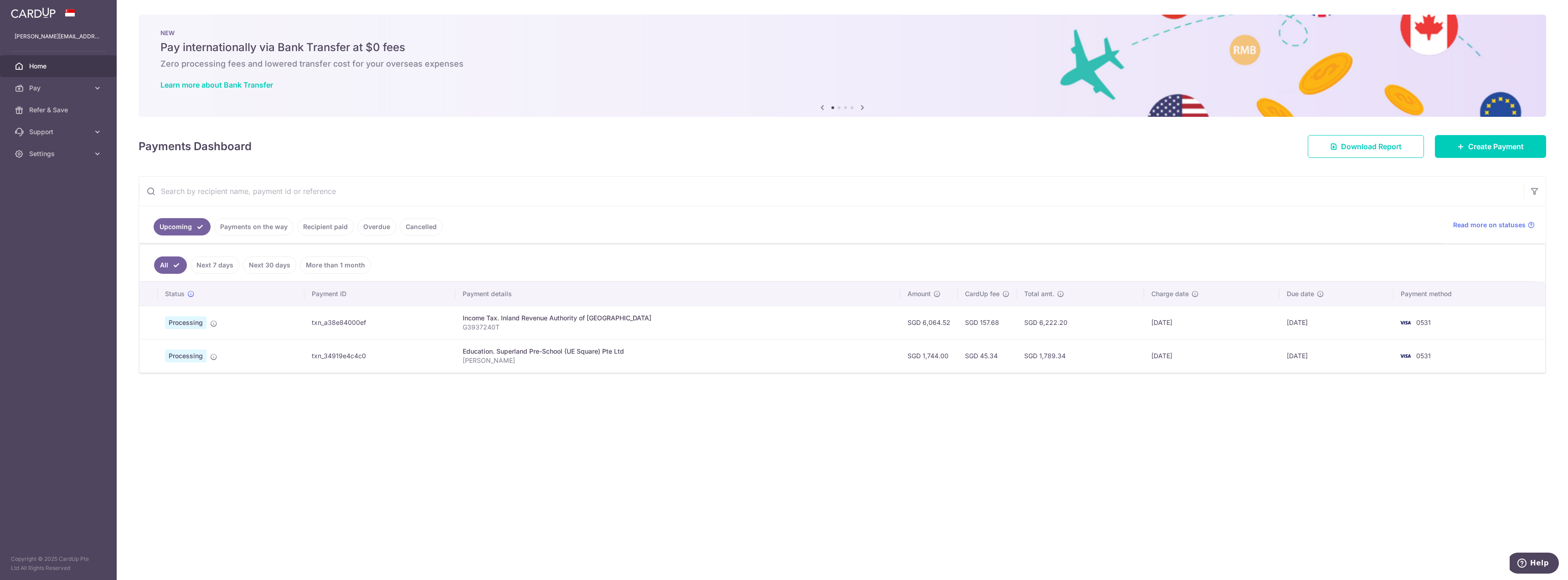
click at [204, 267] on link "Next 7 days" at bounding box center [215, 264] width 49 height 17
click at [257, 269] on link "Next 30 days" at bounding box center [270, 264] width 53 height 17
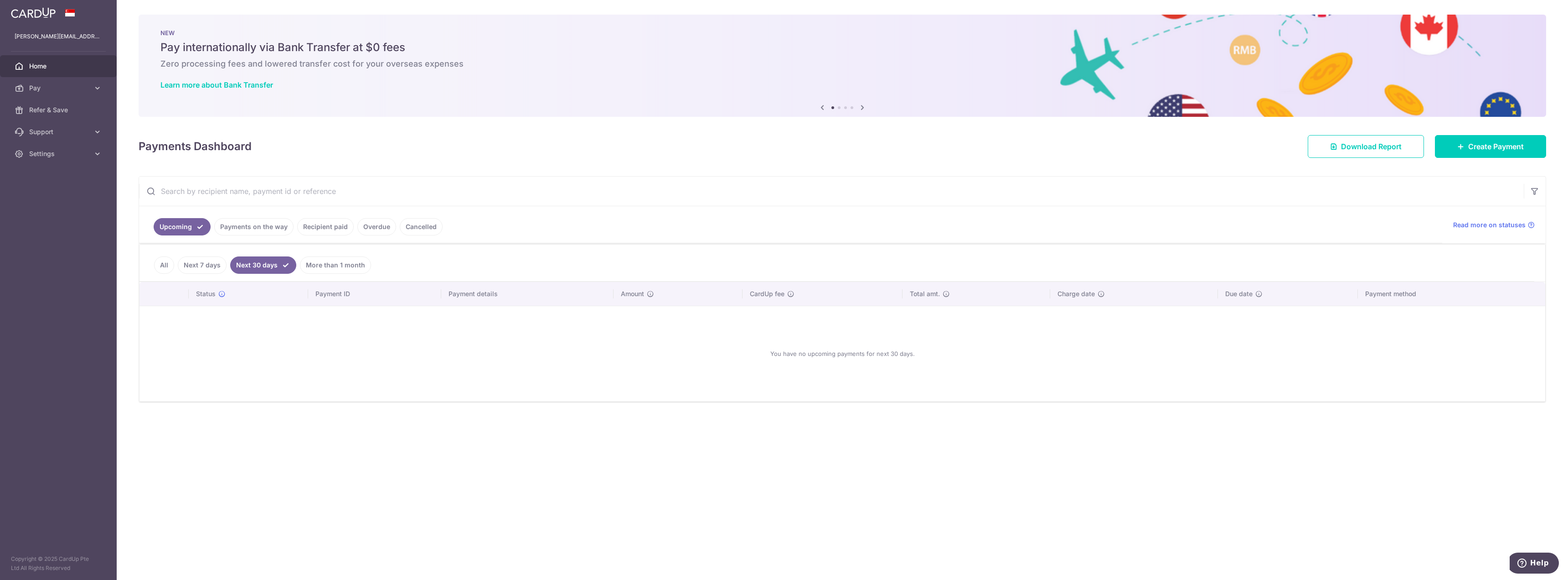
click at [206, 267] on link "Next 7 days" at bounding box center [202, 264] width 49 height 17
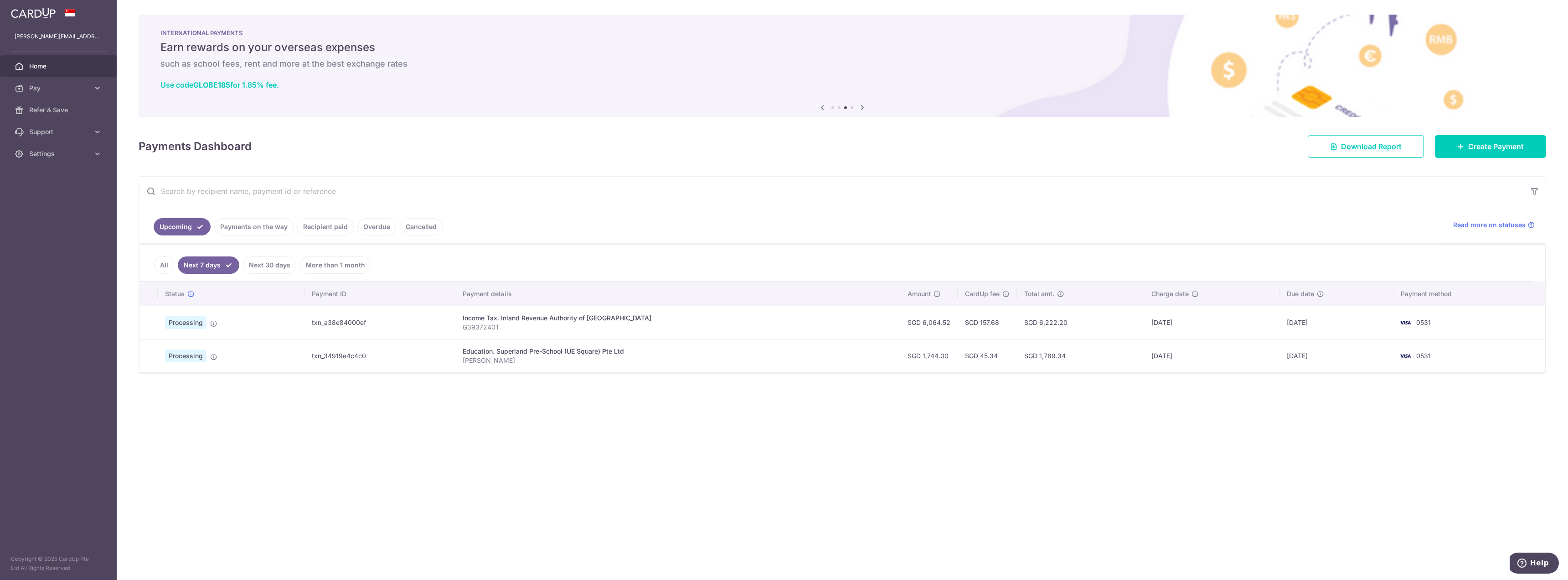
click at [364, 228] on link "Overdue" at bounding box center [377, 226] width 39 height 17
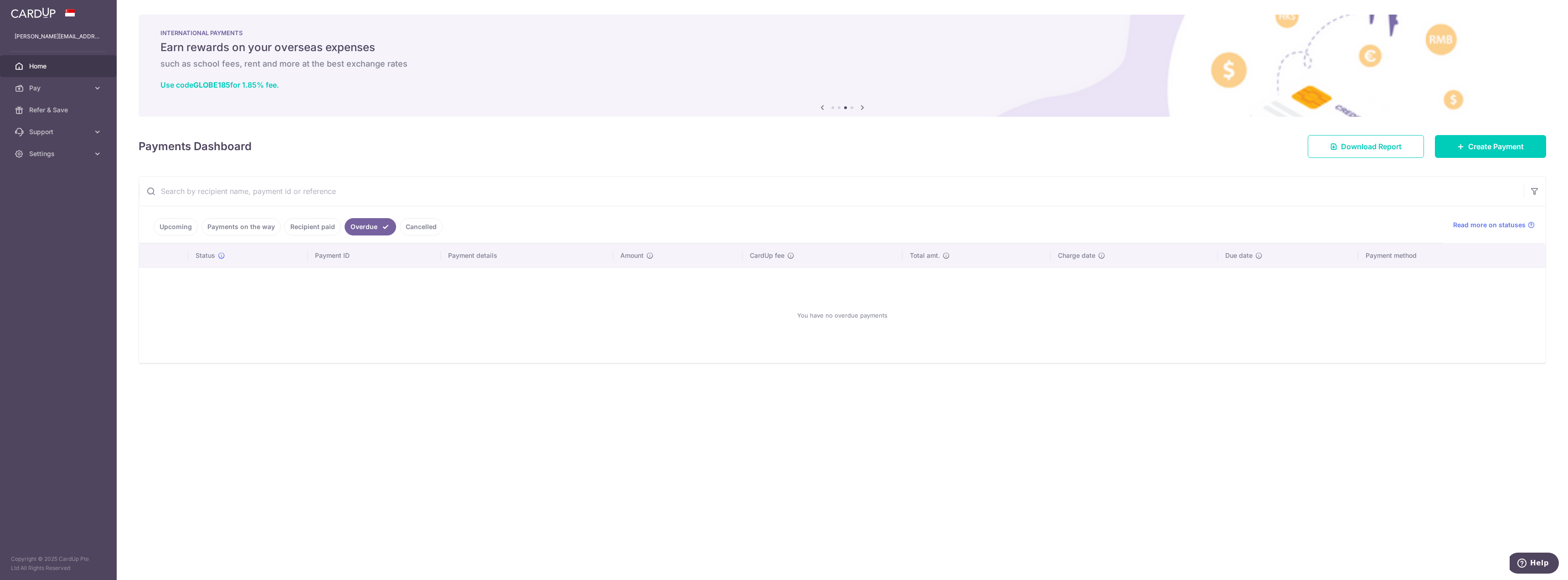
click at [417, 236] on ul "Upcoming Payments on the way Recipient paid Overdue Cancelled" at bounding box center [790, 225] width 1303 height 37
click at [420, 230] on link "Cancelled" at bounding box center [421, 226] width 43 height 17
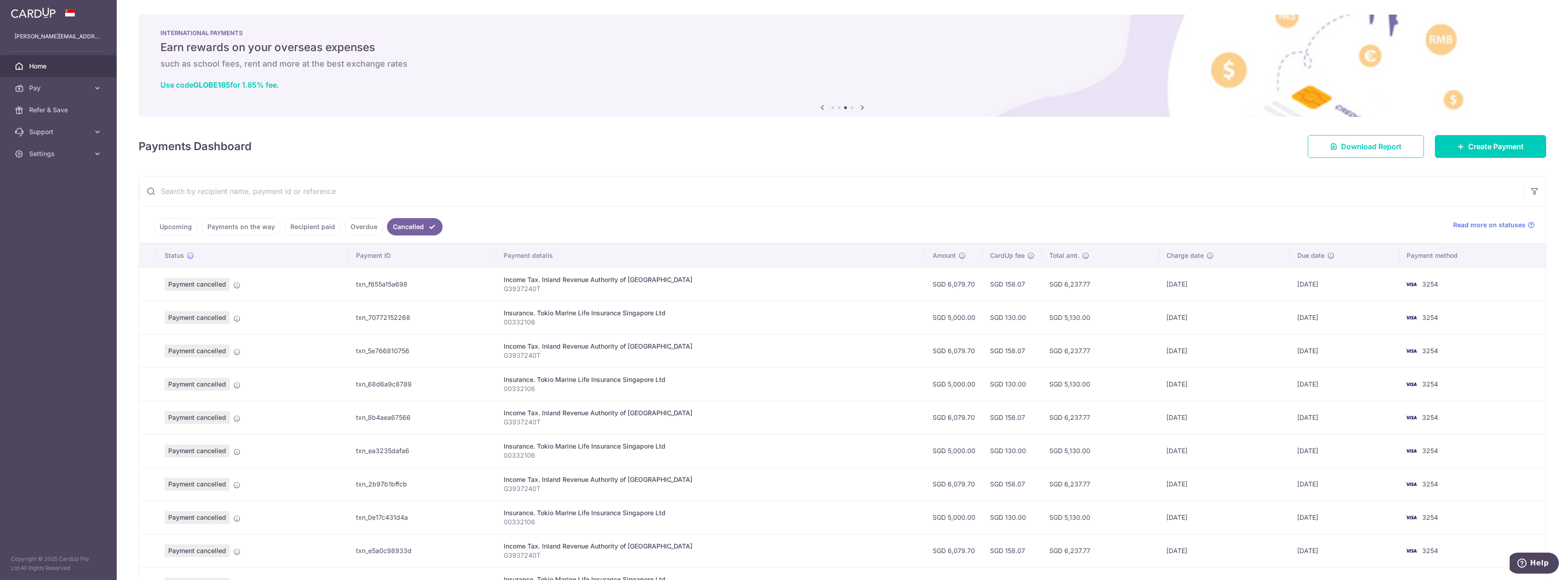
click at [314, 231] on link "Recipient paid" at bounding box center [313, 226] width 57 height 17
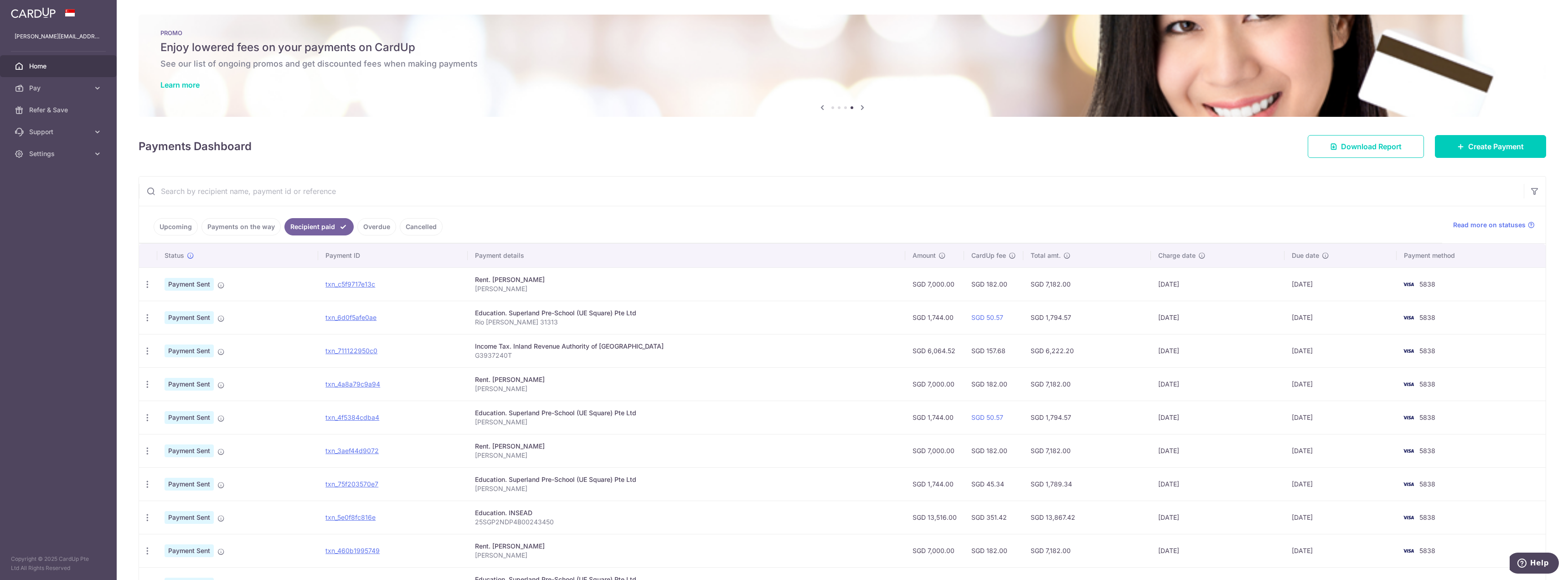
click at [249, 225] on link "Payments on the way" at bounding box center [241, 226] width 79 height 17
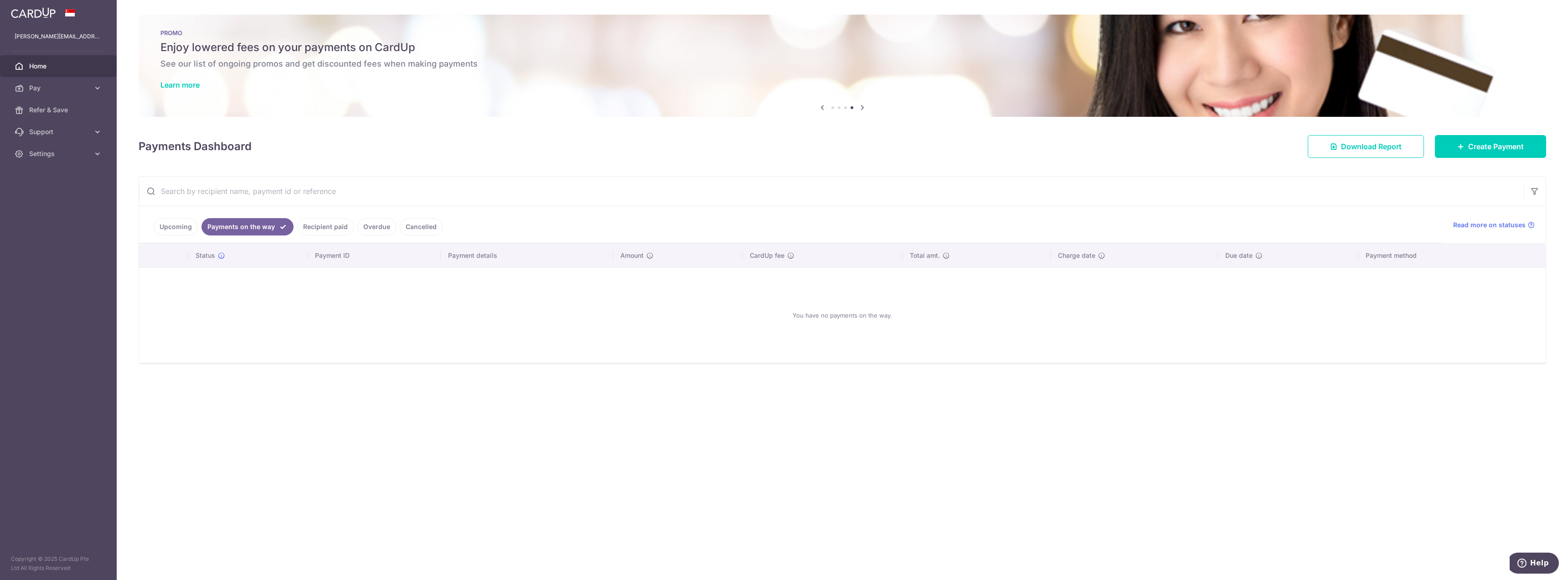
click at [181, 225] on link "Upcoming" at bounding box center [176, 226] width 44 height 17
